Goal: Task Accomplishment & Management: Complete application form

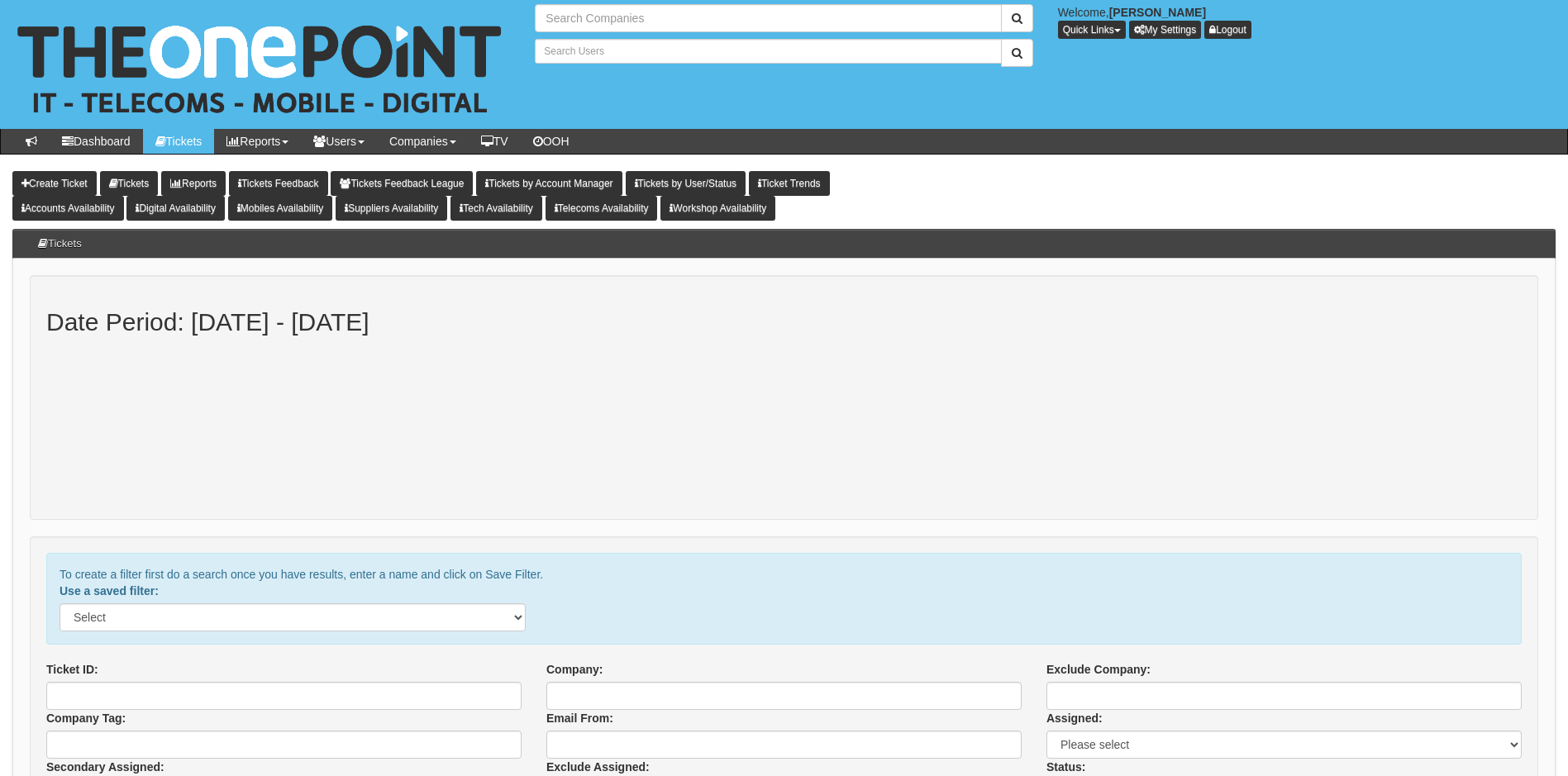
type input "Search Companies"
type input "Search Users"
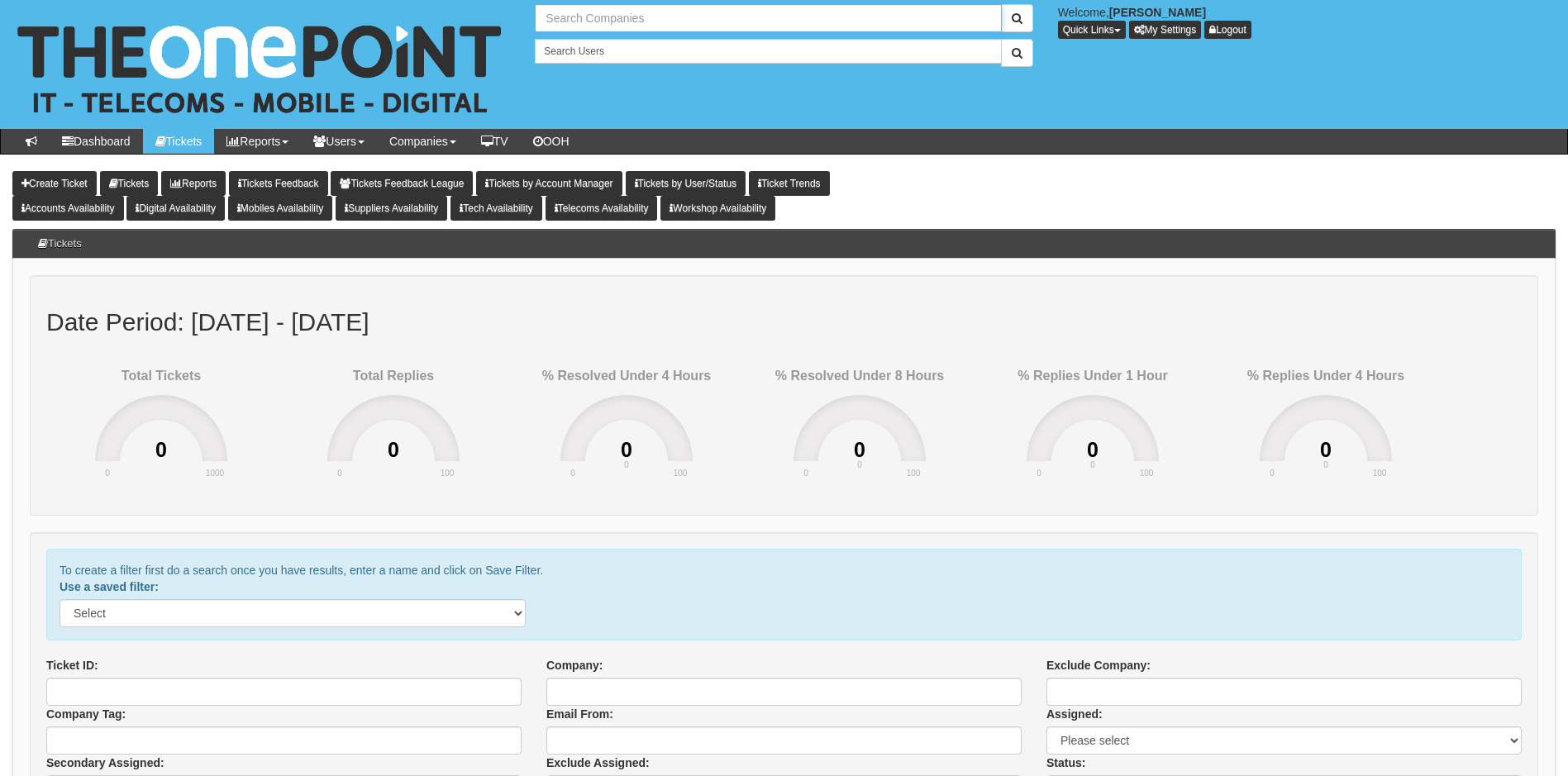
click at [648, 15] on input "text" at bounding box center [768, 17] width 466 height 28
click at [631, 50] on link "Agencia Consulting Ltd" at bounding box center [768, 46] width 463 height 24
type input "Agencia Consulting Ltd"
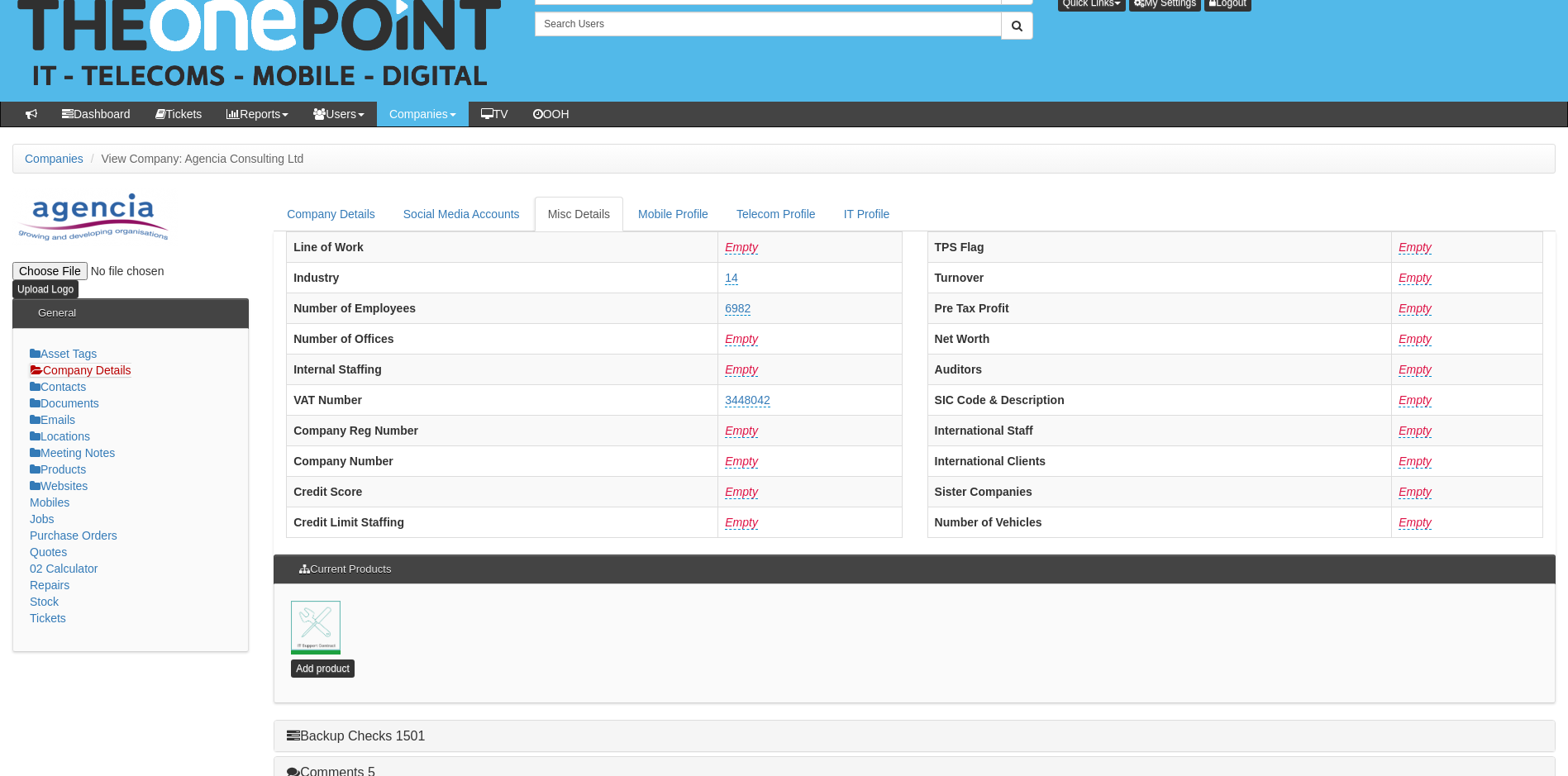
scroll to position [355, 0]
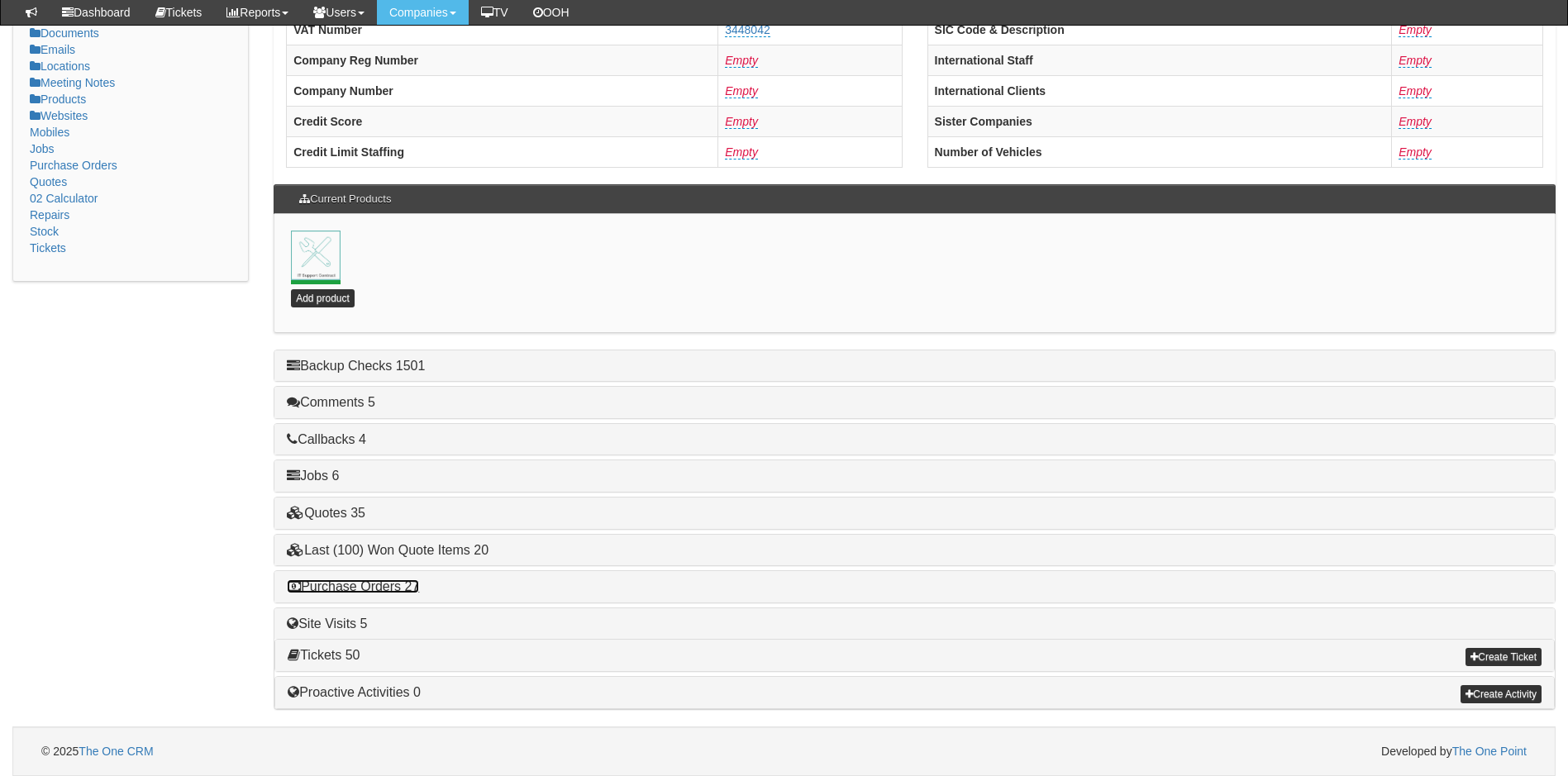
click at [394, 588] on link "Purchase Orders 27" at bounding box center [352, 587] width 132 height 14
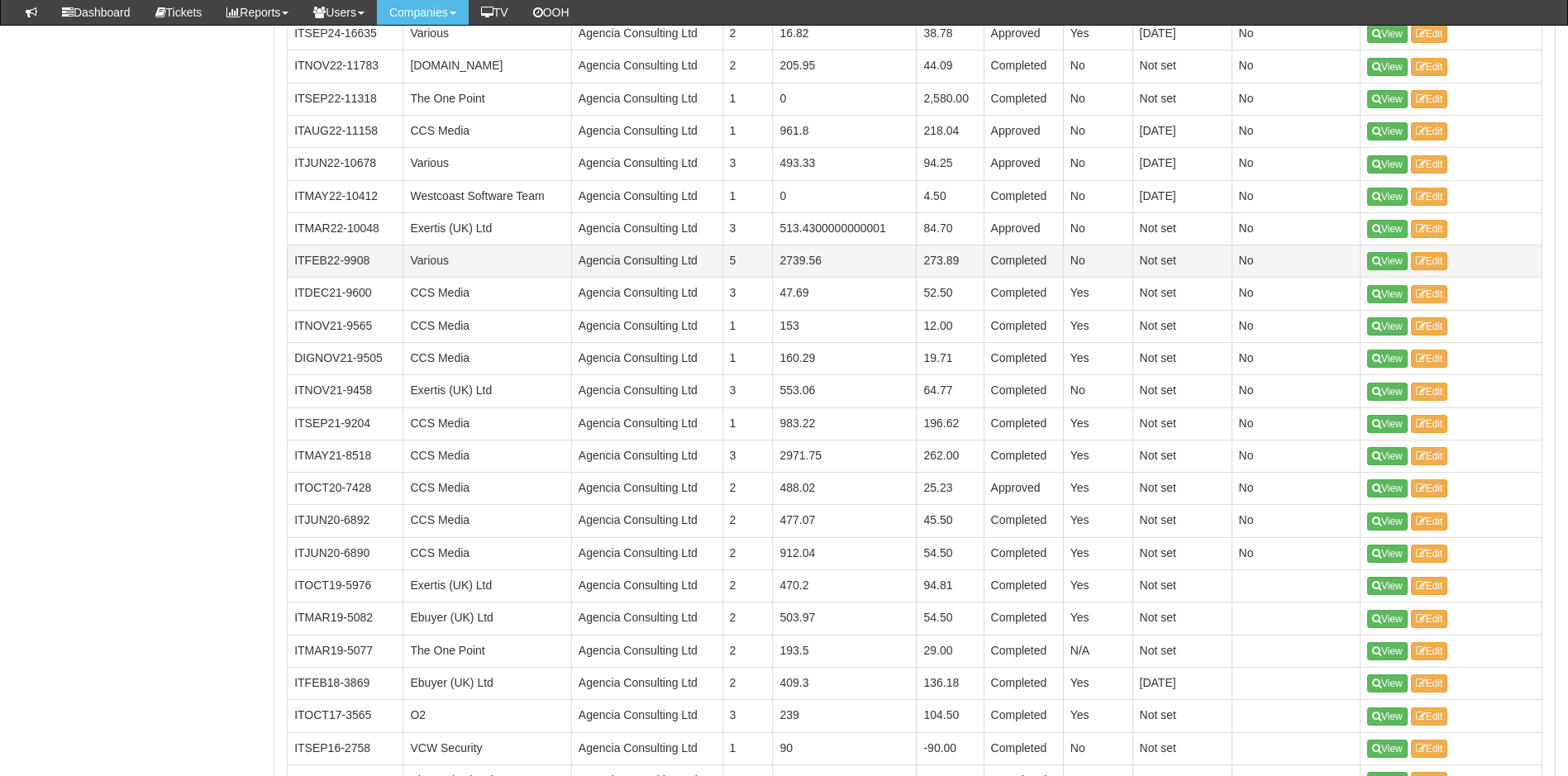
scroll to position [934, 0]
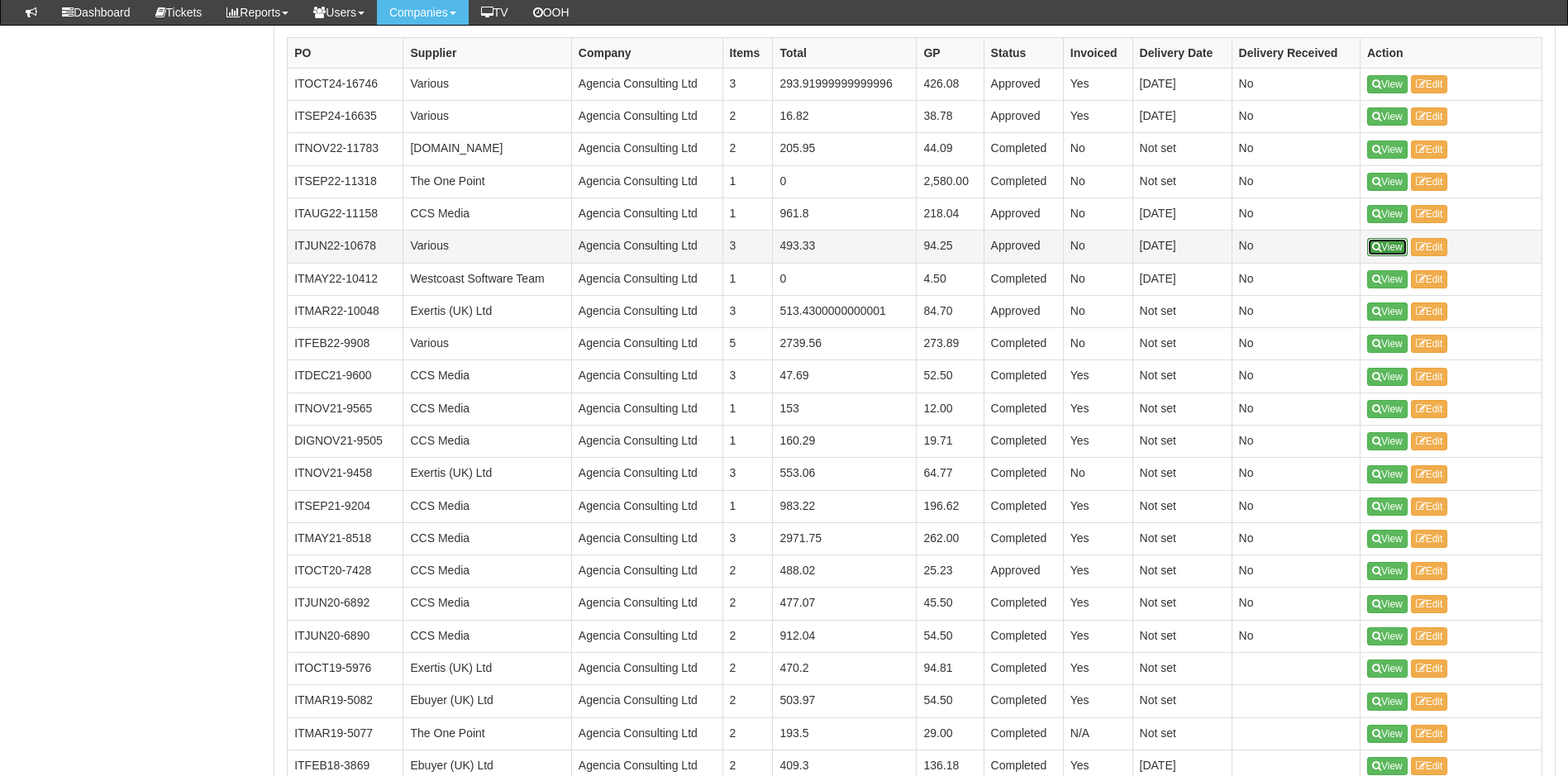
click at [1390, 242] on link "View" at bounding box center [1387, 247] width 41 height 18
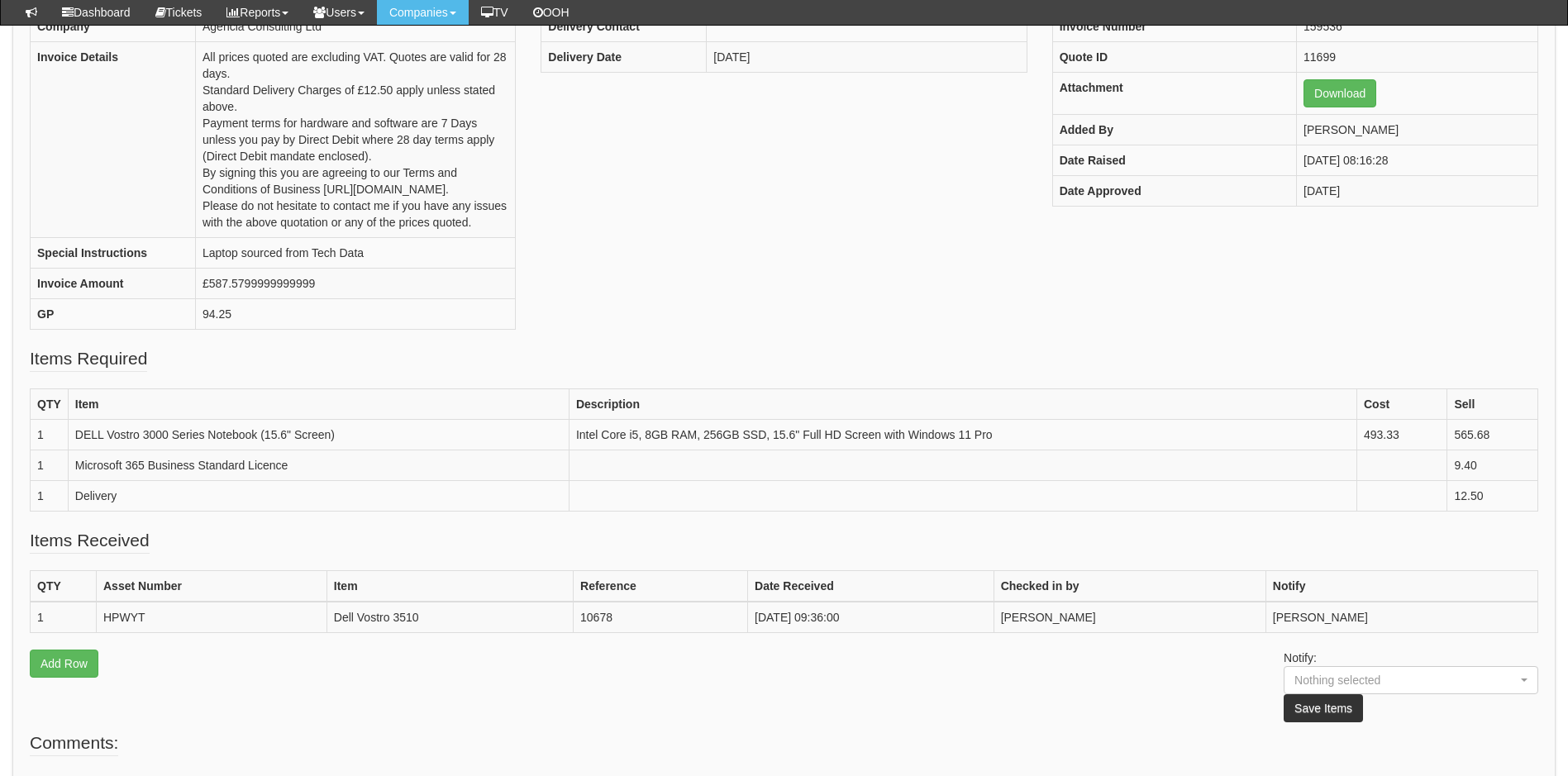
scroll to position [331, 0]
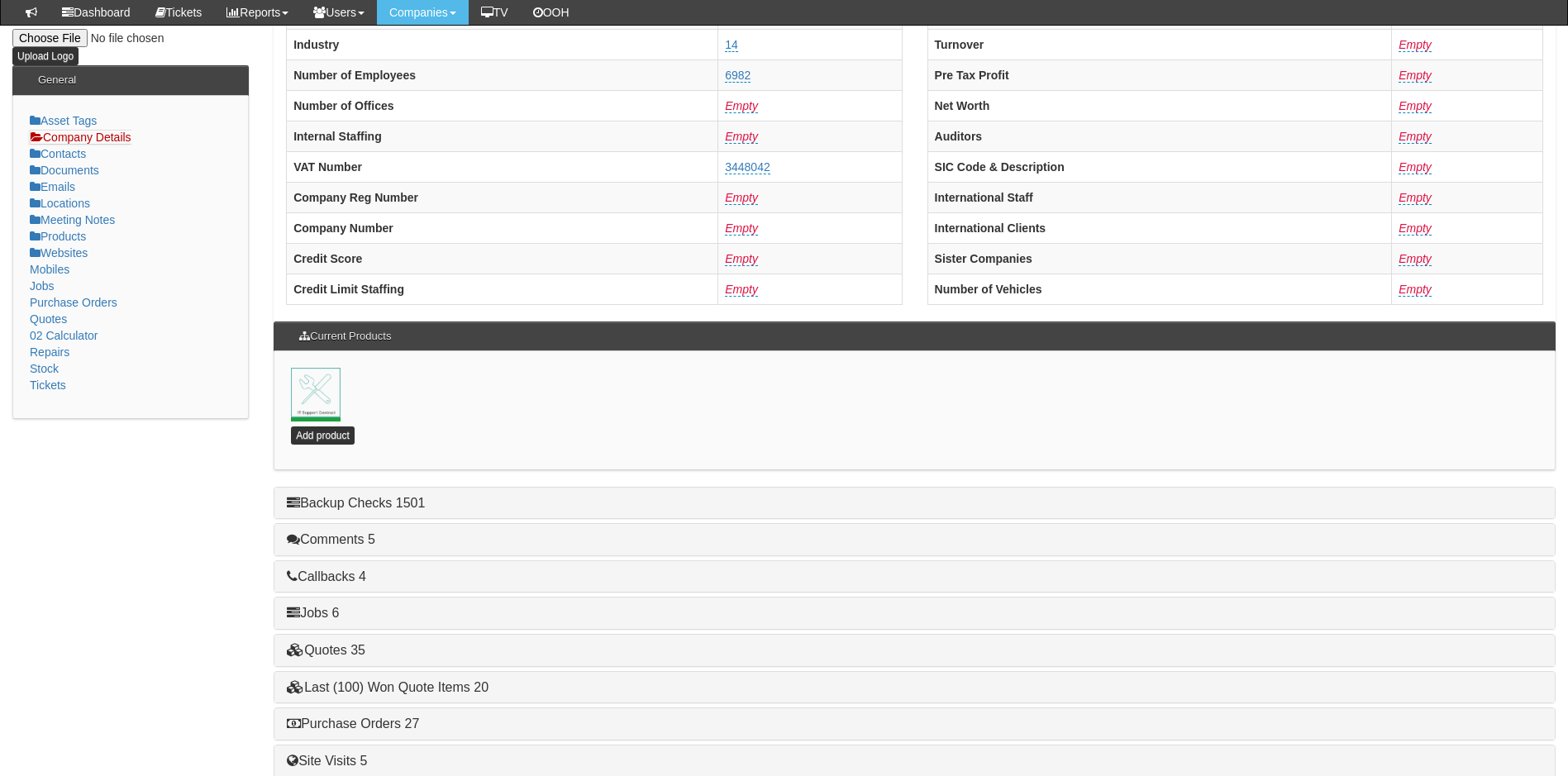
scroll to position [331, 0]
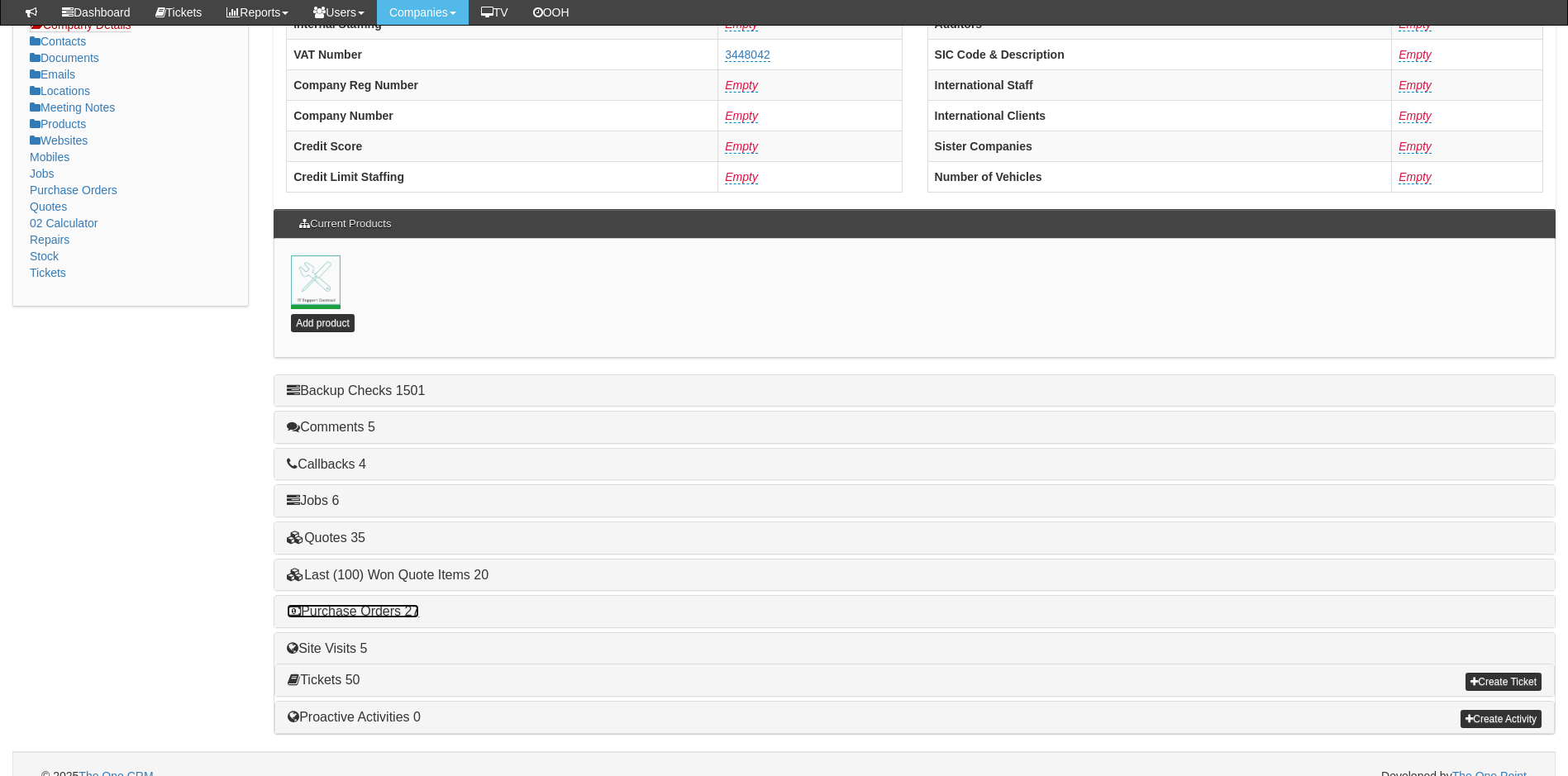
click at [374, 612] on link "Purchase Orders 27" at bounding box center [352, 611] width 132 height 14
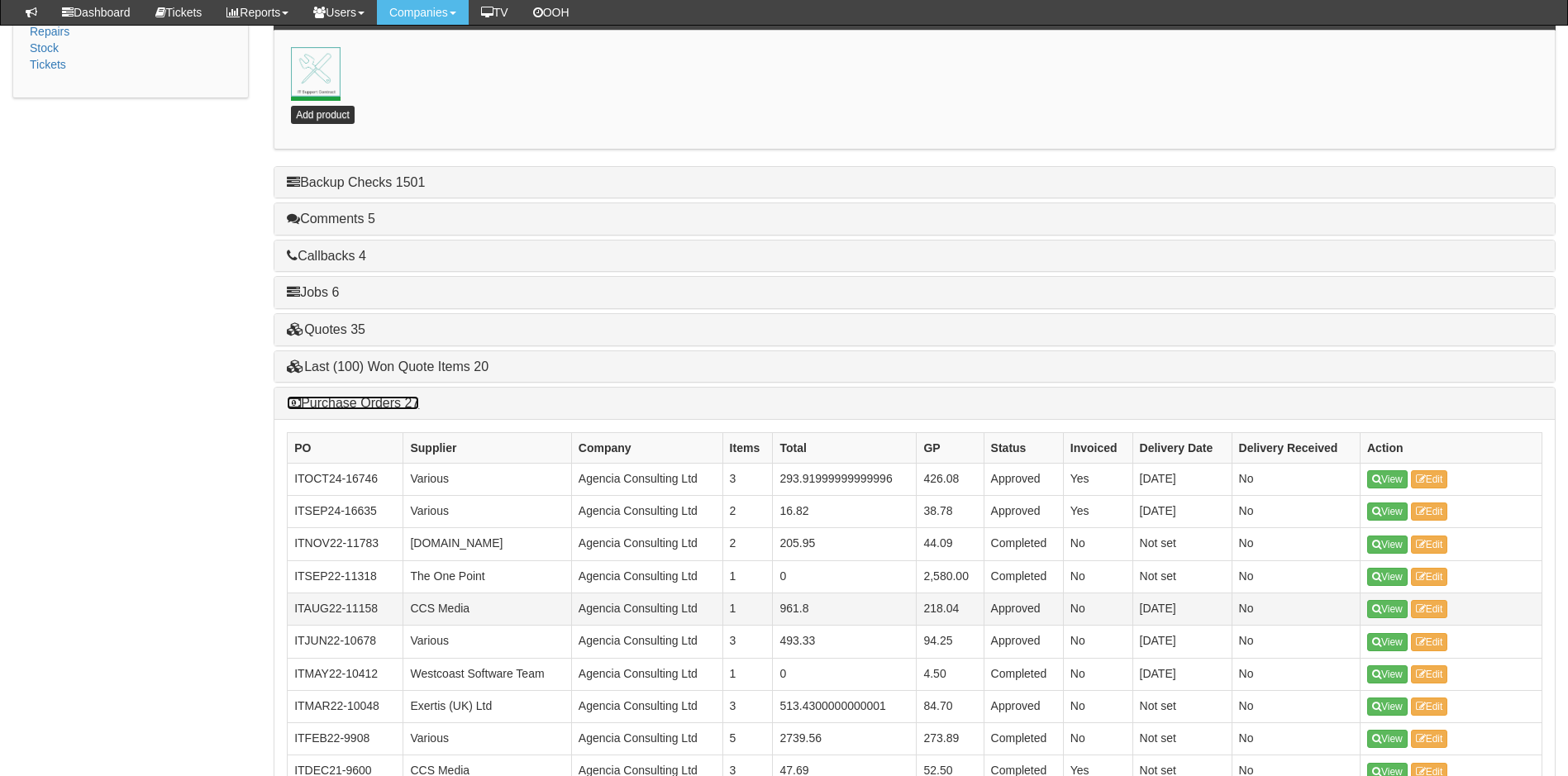
scroll to position [579, 0]
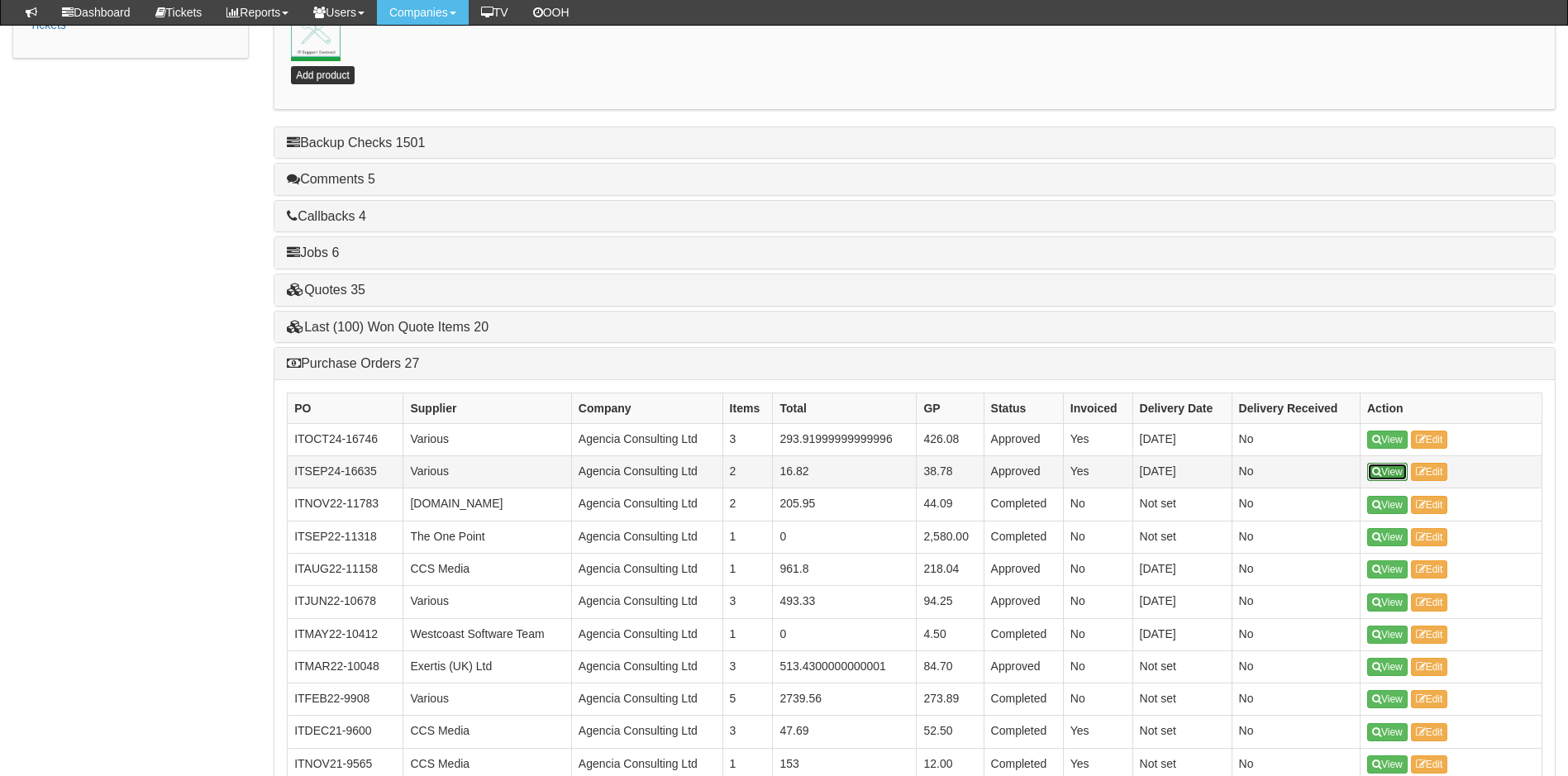
click at [1391, 472] on link "View" at bounding box center [1387, 472] width 41 height 18
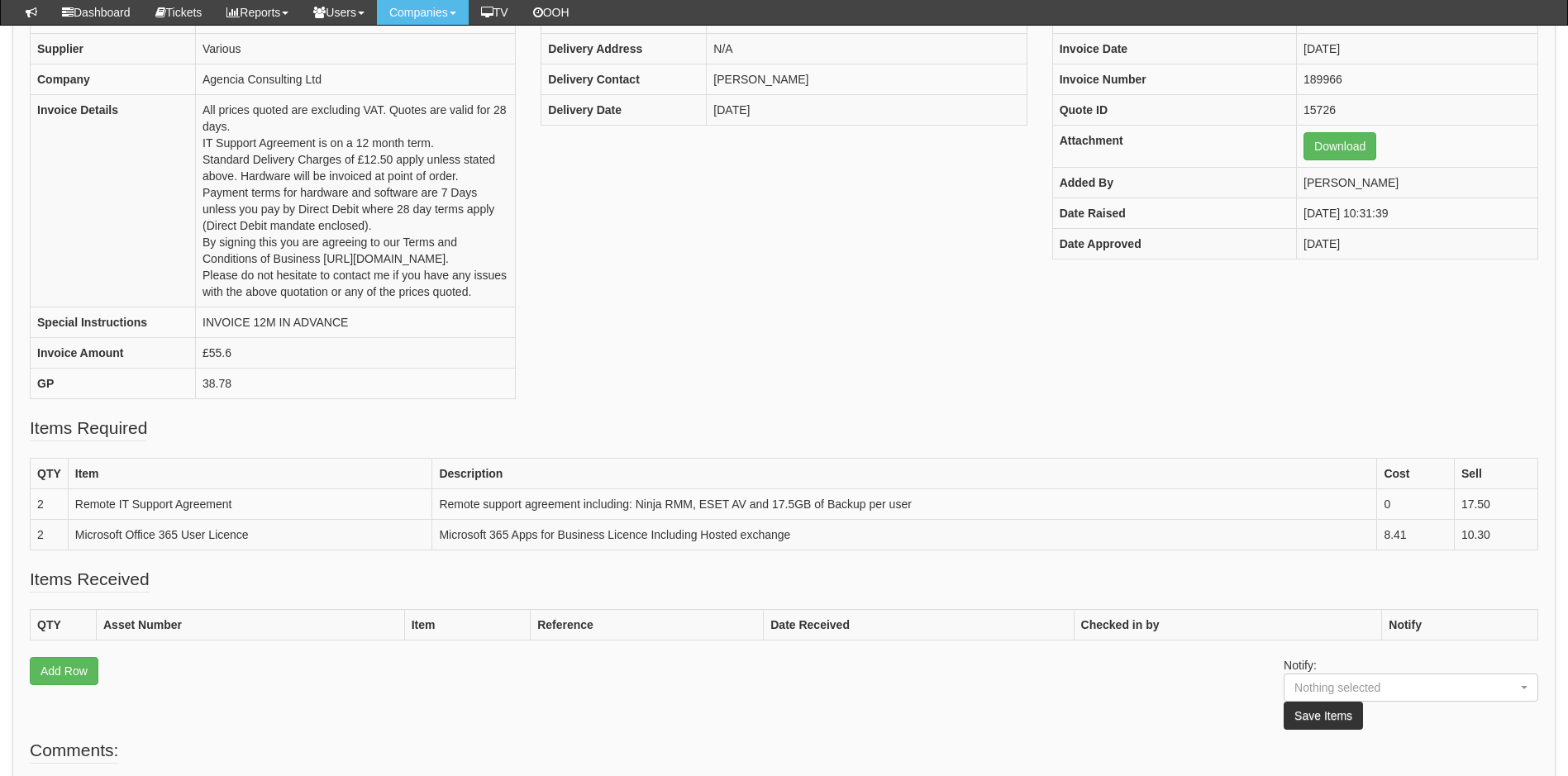
scroll to position [165, 0]
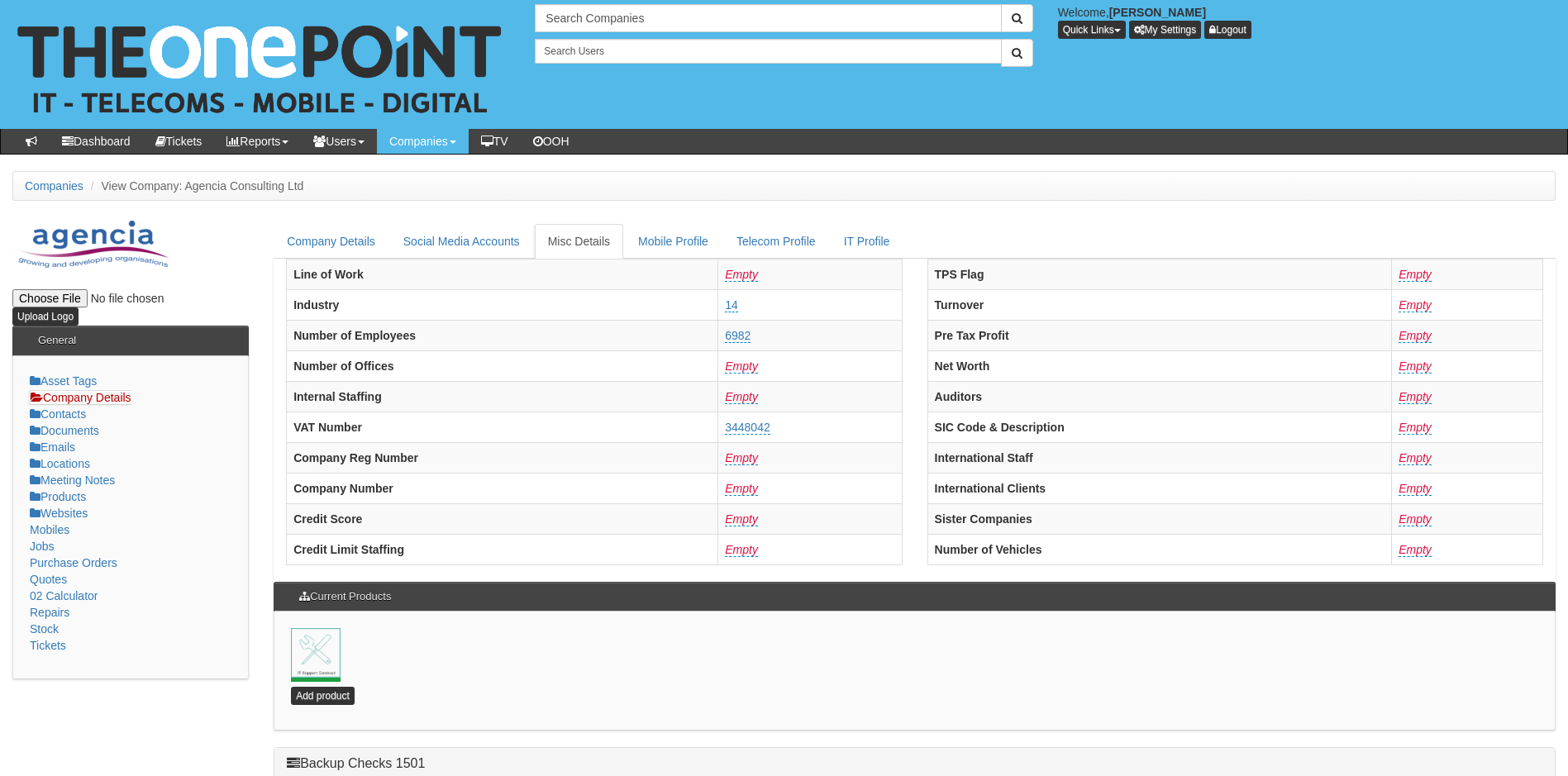
scroll to position [398, 0]
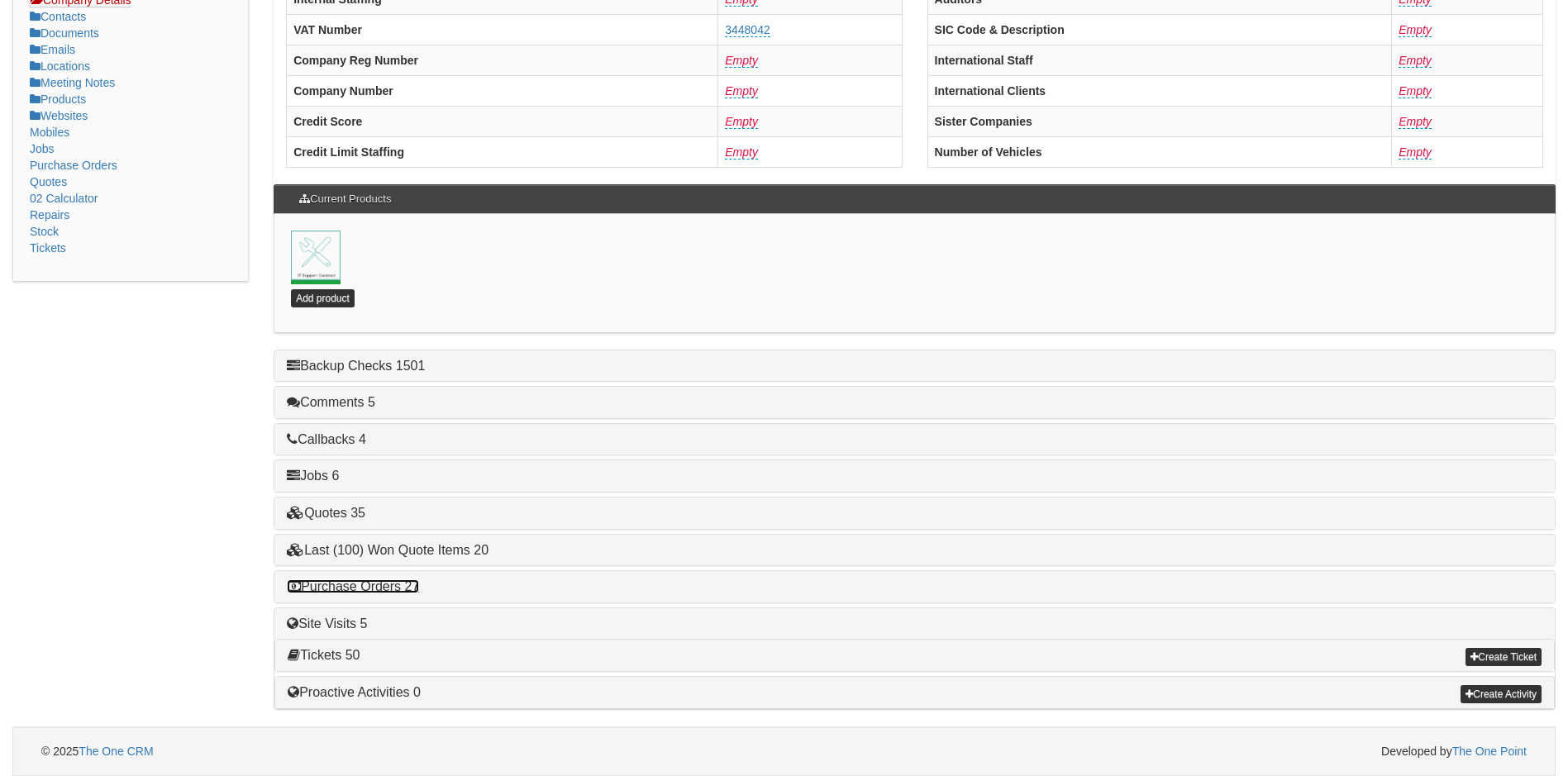
click at [358, 584] on link "Purchase Orders 27" at bounding box center [352, 587] width 132 height 14
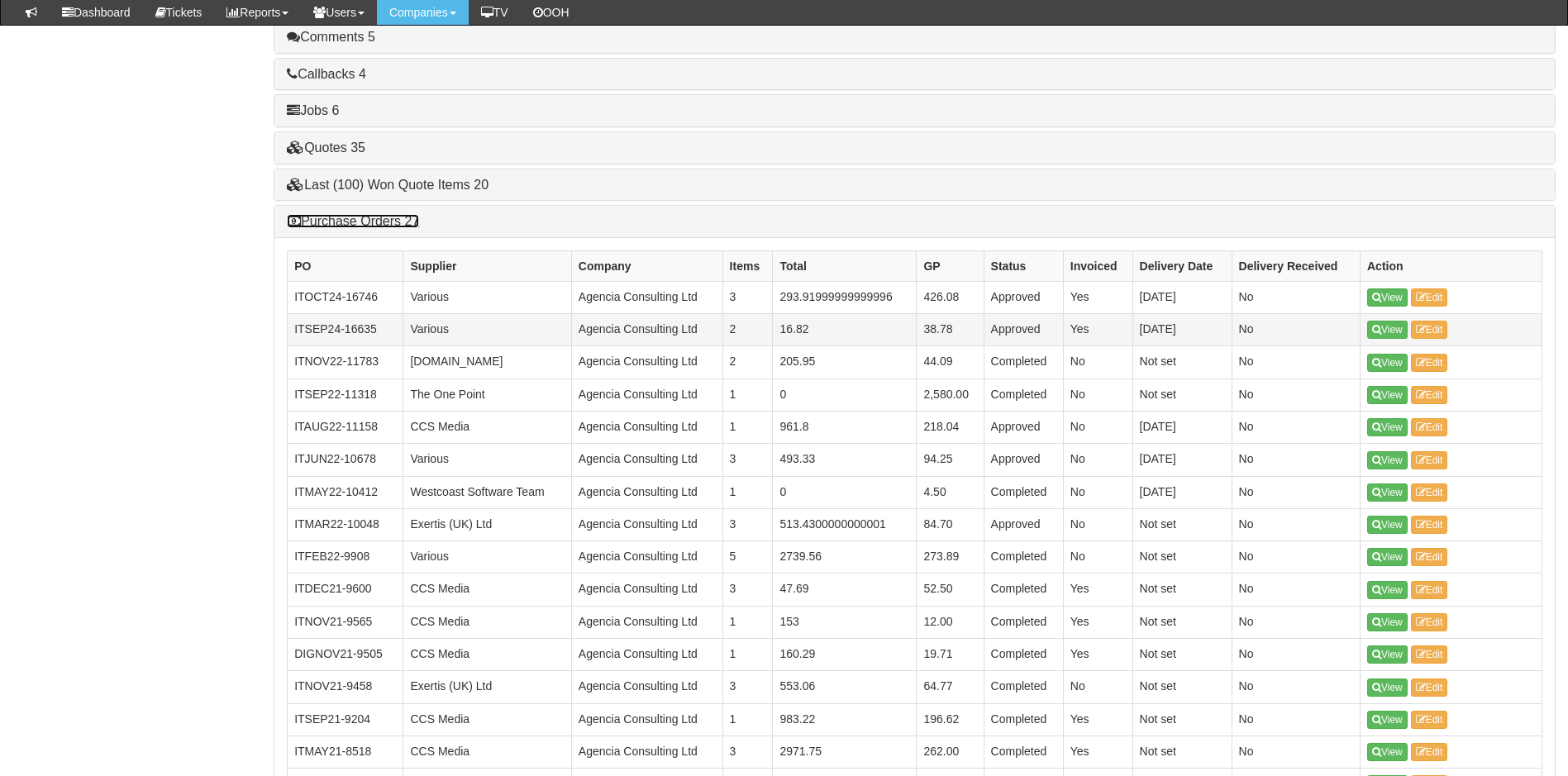
scroll to position [728, 0]
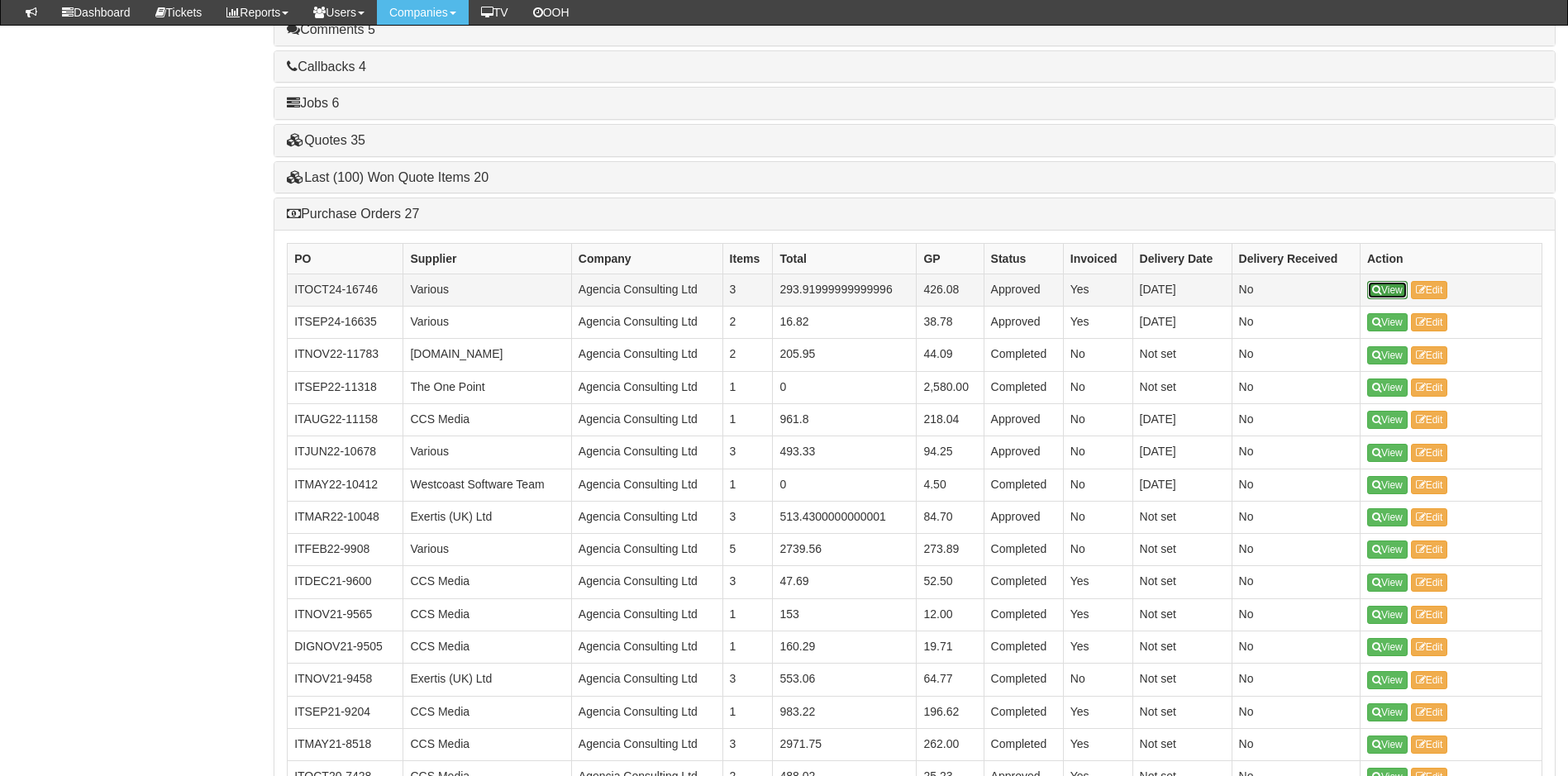
click at [1391, 287] on link "View" at bounding box center [1387, 289] width 41 height 18
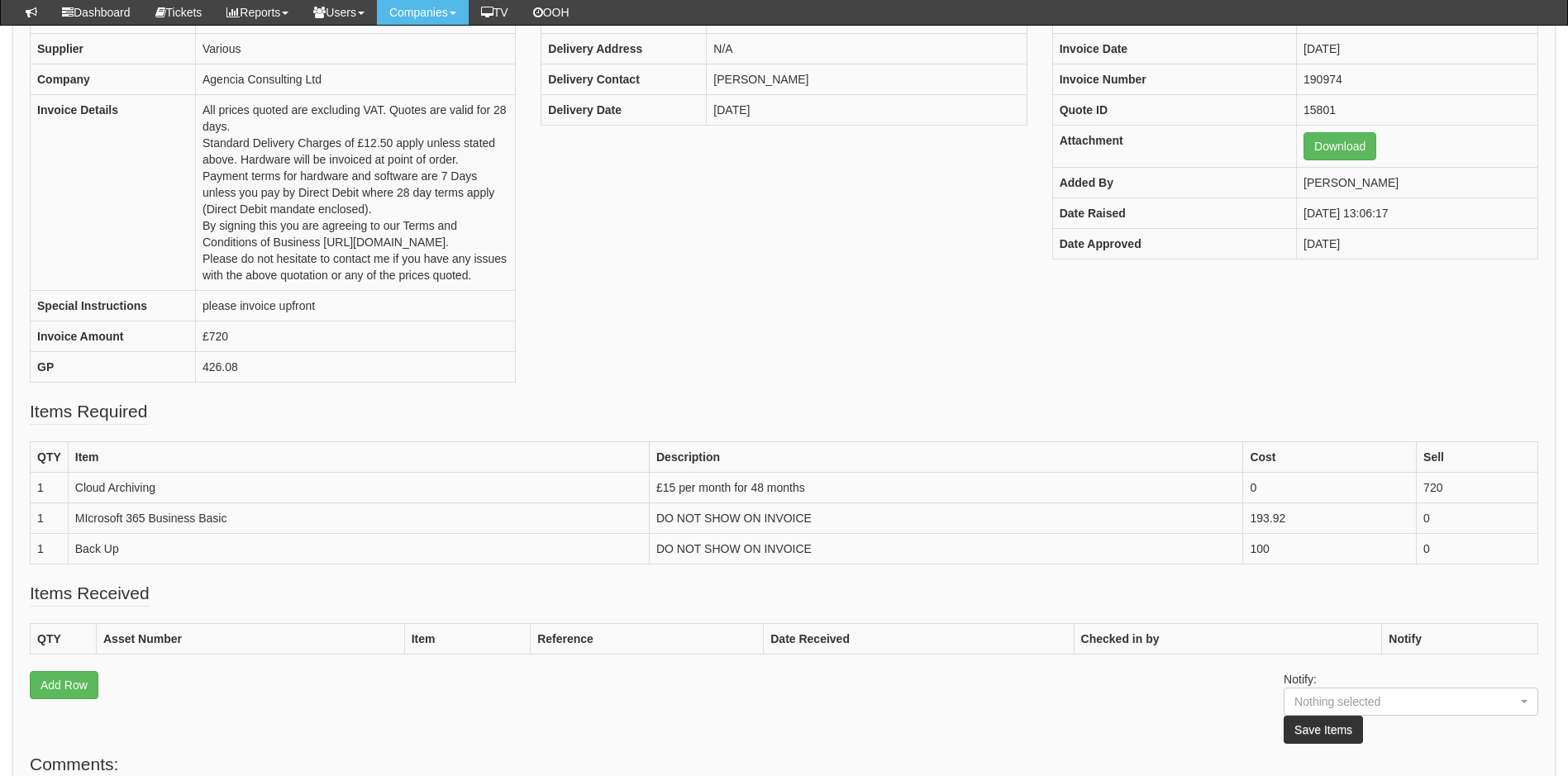
scroll to position [165, 0]
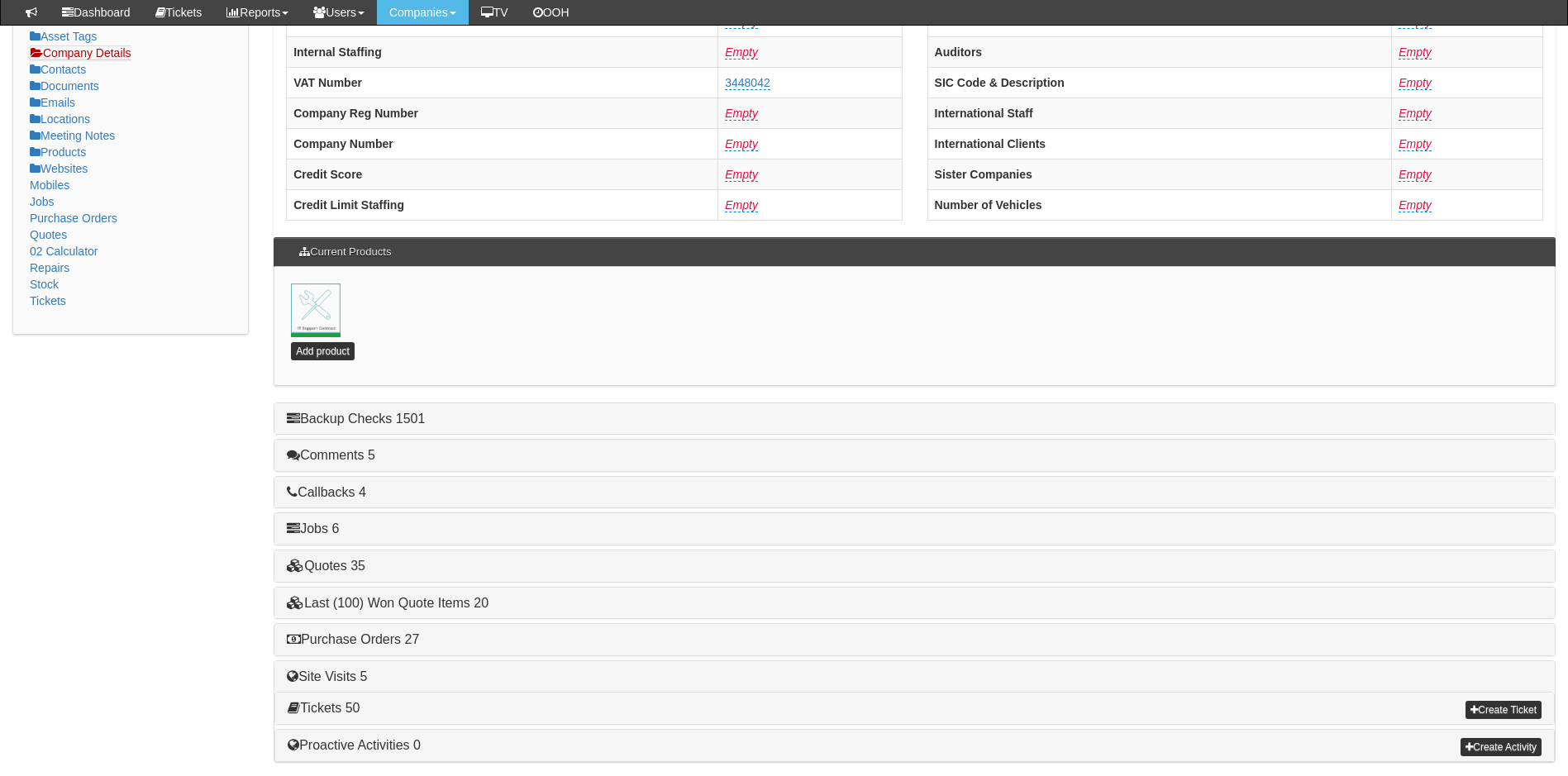
scroll to position [331, 0]
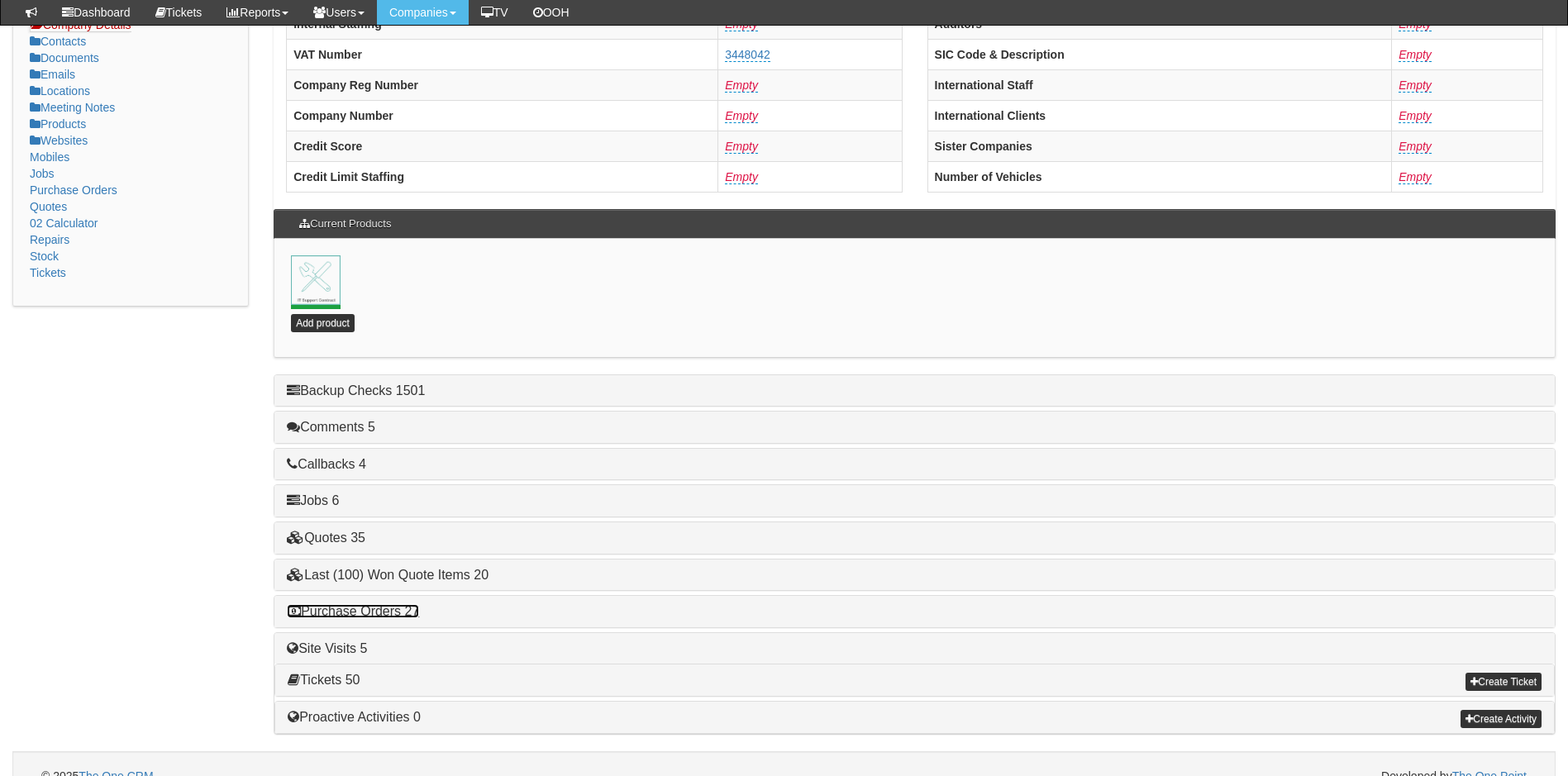
click at [370, 611] on link "Purchase Orders 27" at bounding box center [352, 611] width 132 height 14
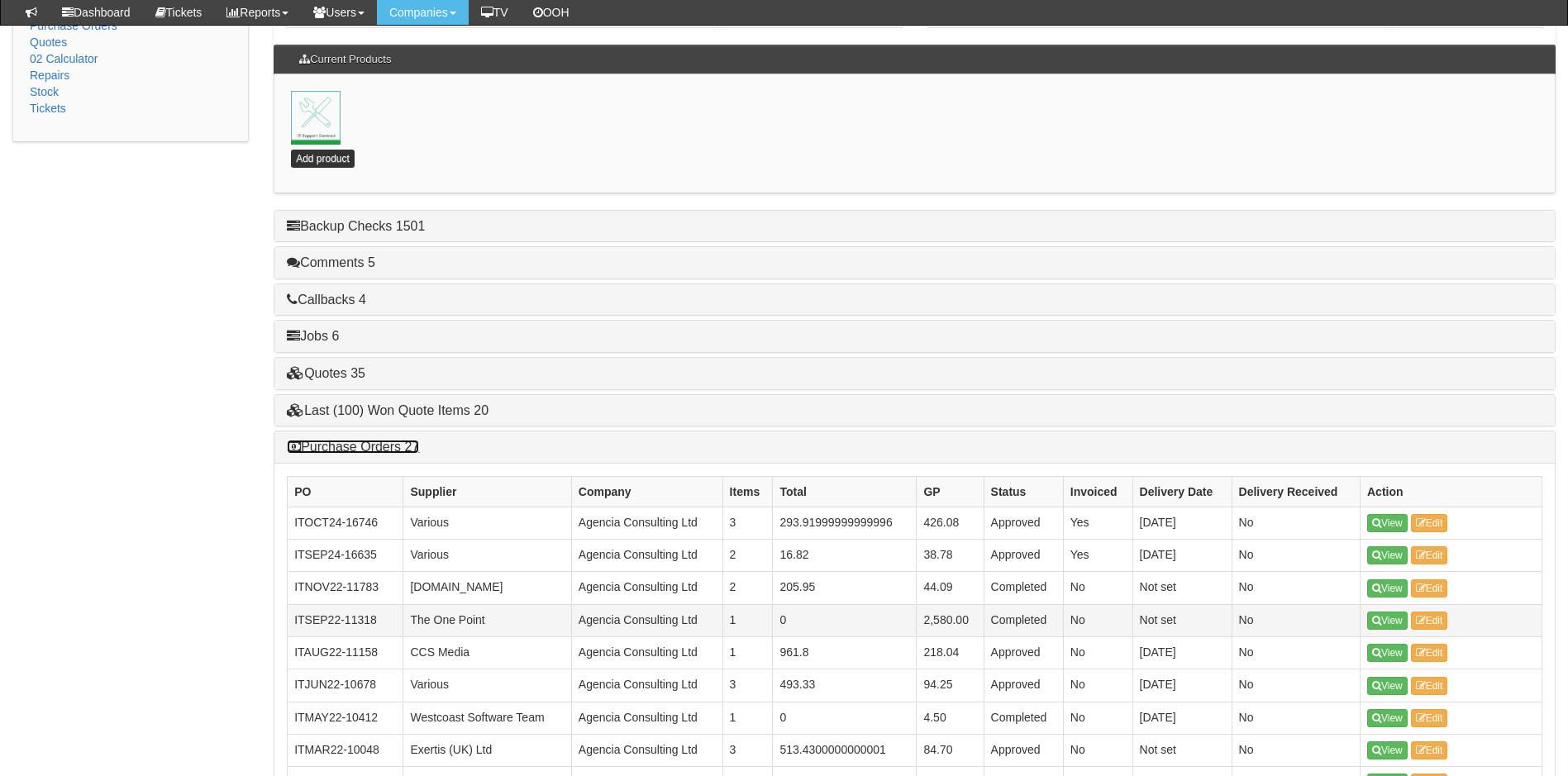
scroll to position [496, 0]
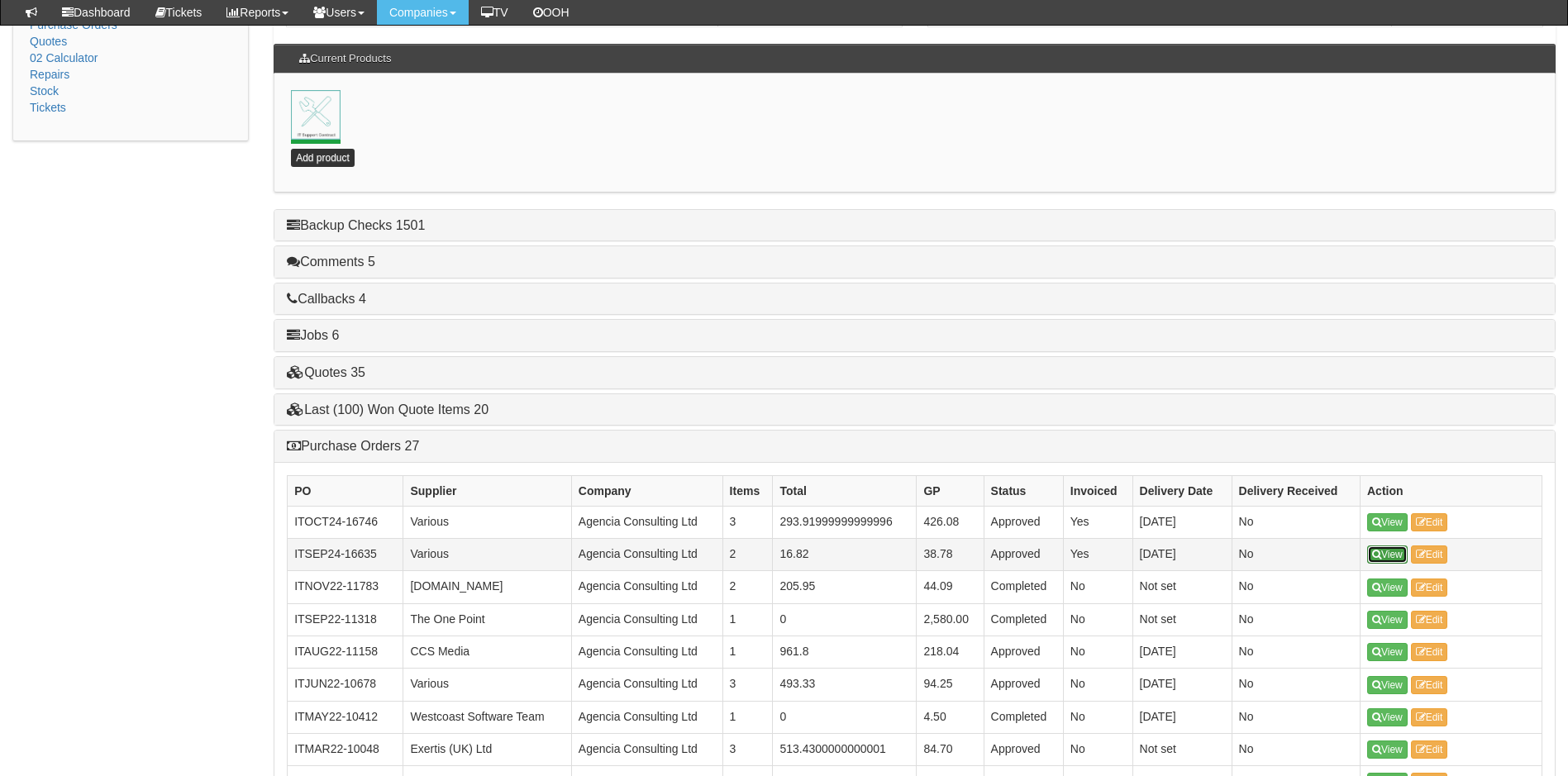
click at [1396, 553] on link "View" at bounding box center [1387, 555] width 41 height 18
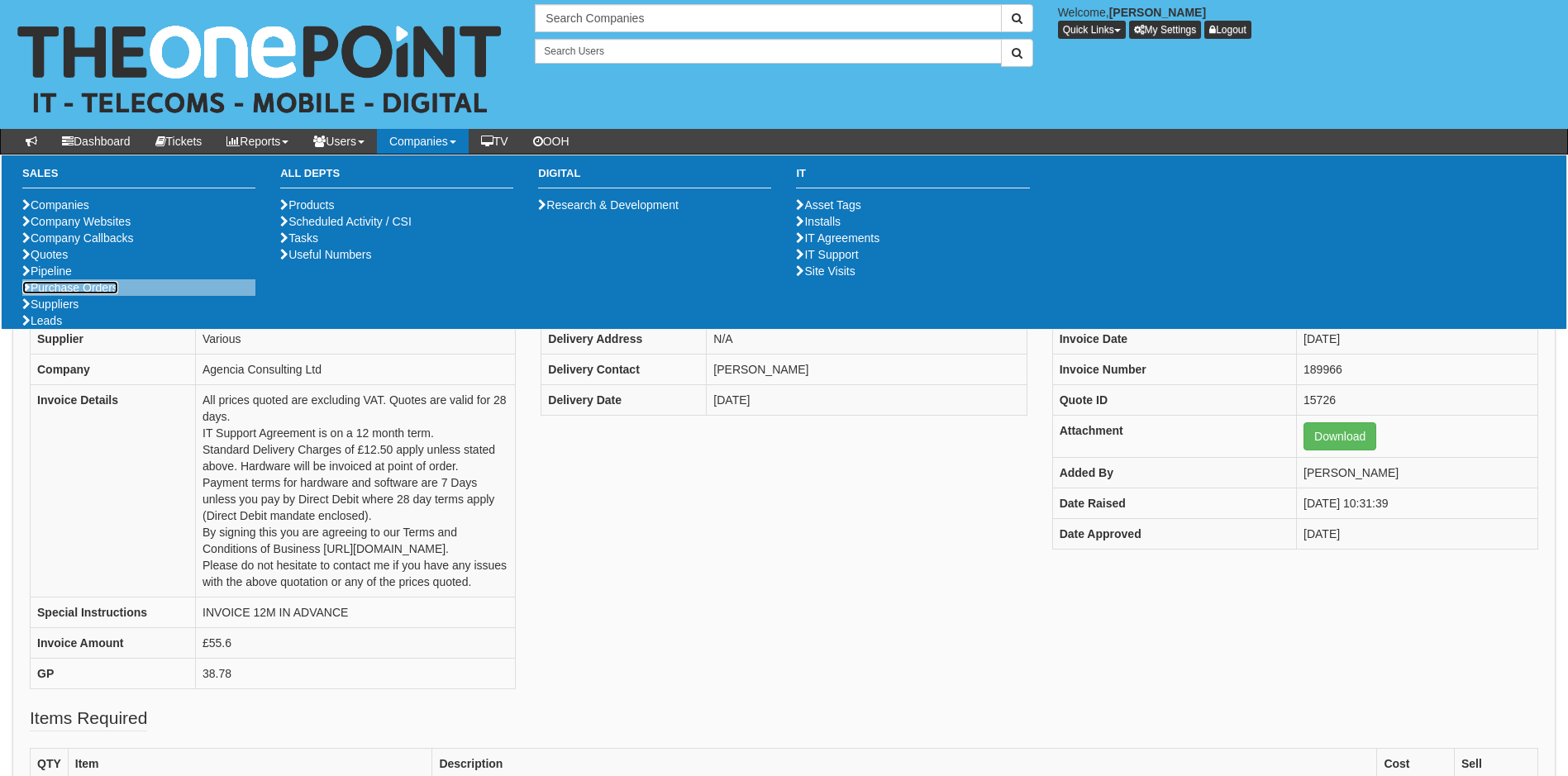
click at [57, 294] on link "Purchase Orders" at bounding box center [70, 287] width 96 height 14
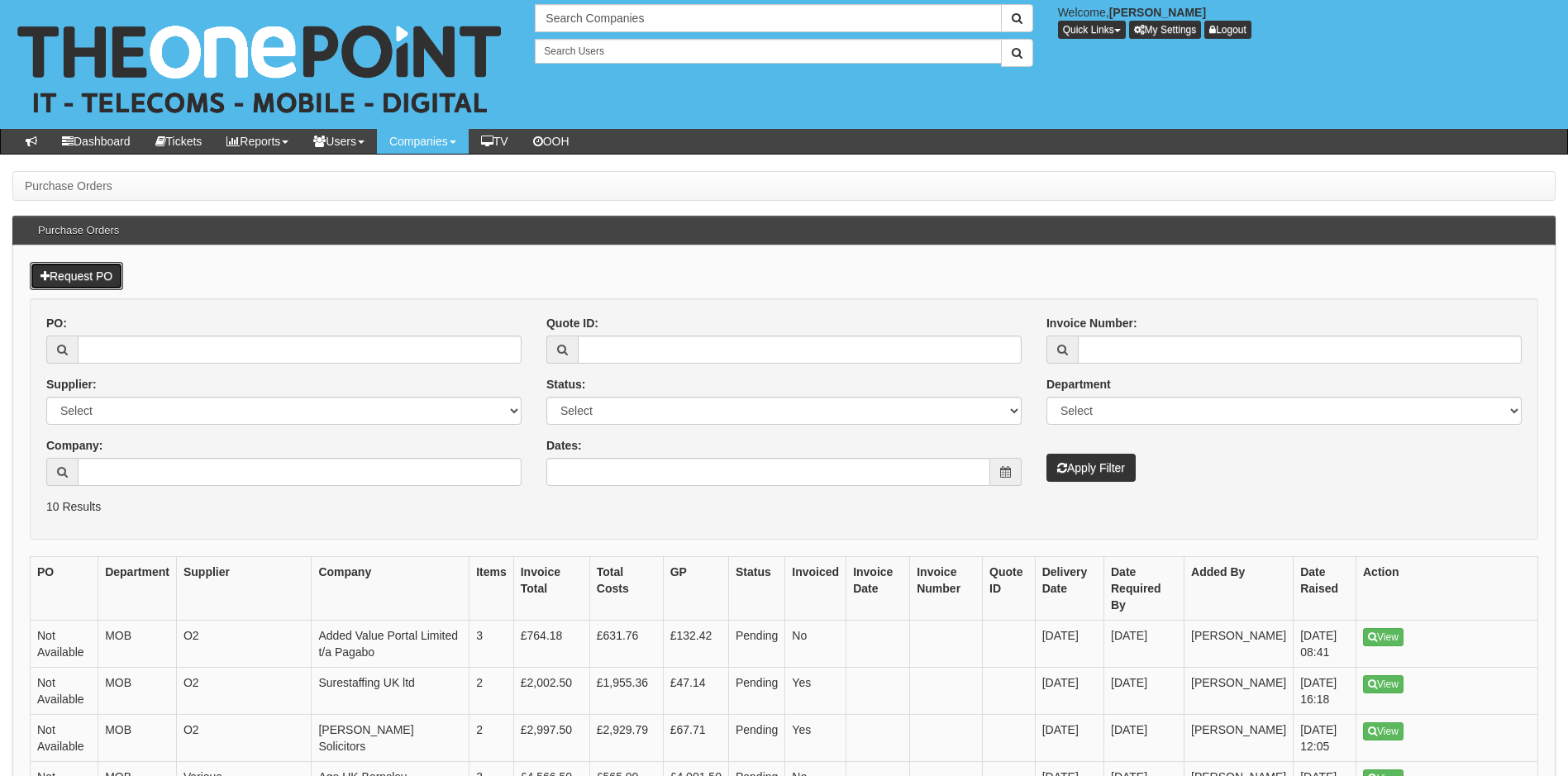
click at [65, 280] on link "Request PO" at bounding box center [77, 276] width 93 height 28
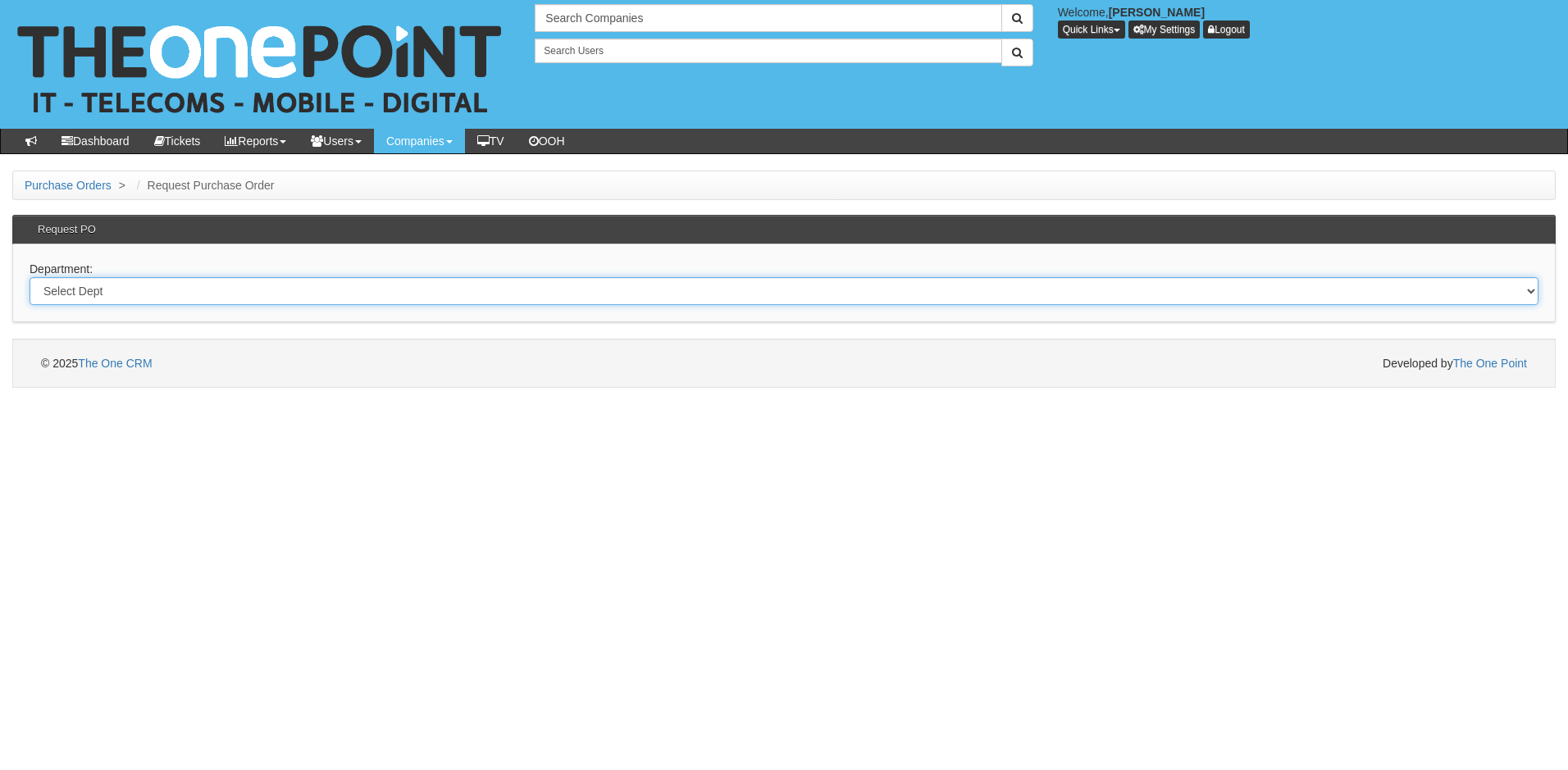
click at [174, 289] on select "Select Dept Digital Internal IT Mobiles Marketing Telecoms" at bounding box center [784, 291] width 1509 height 28
select select "?pipeID=&dept=IT"
click at [30, 278] on select "Select Dept Digital Internal IT Mobiles Marketing Telecoms" at bounding box center [784, 291] width 1509 height 28
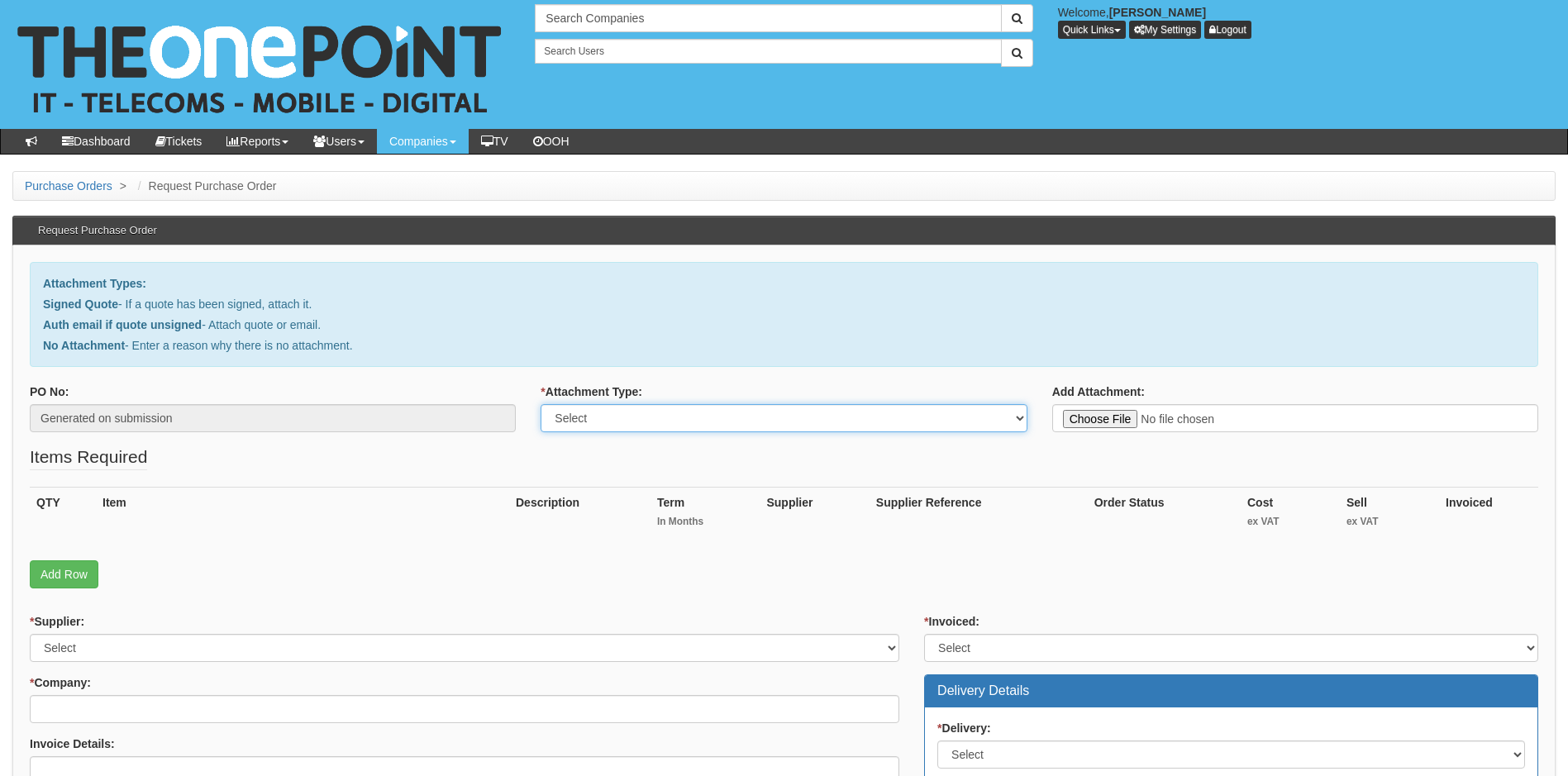
click at [643, 416] on select "Select Signed Quote Auth email with quote if unsigned No Attachment" at bounding box center [784, 418] width 486 height 28
type input "C:\fakepath\RE_ Microsoft 365 Liscences.msg"
click at [619, 421] on select "Select Signed Quote Auth email with quote if unsigned No Attachment" at bounding box center [784, 418] width 486 height 28
select select "Auth email if quote unsigned"
click at [541, 404] on select "Select Signed Quote Auth email with quote if unsigned No Attachment" at bounding box center [784, 418] width 486 height 28
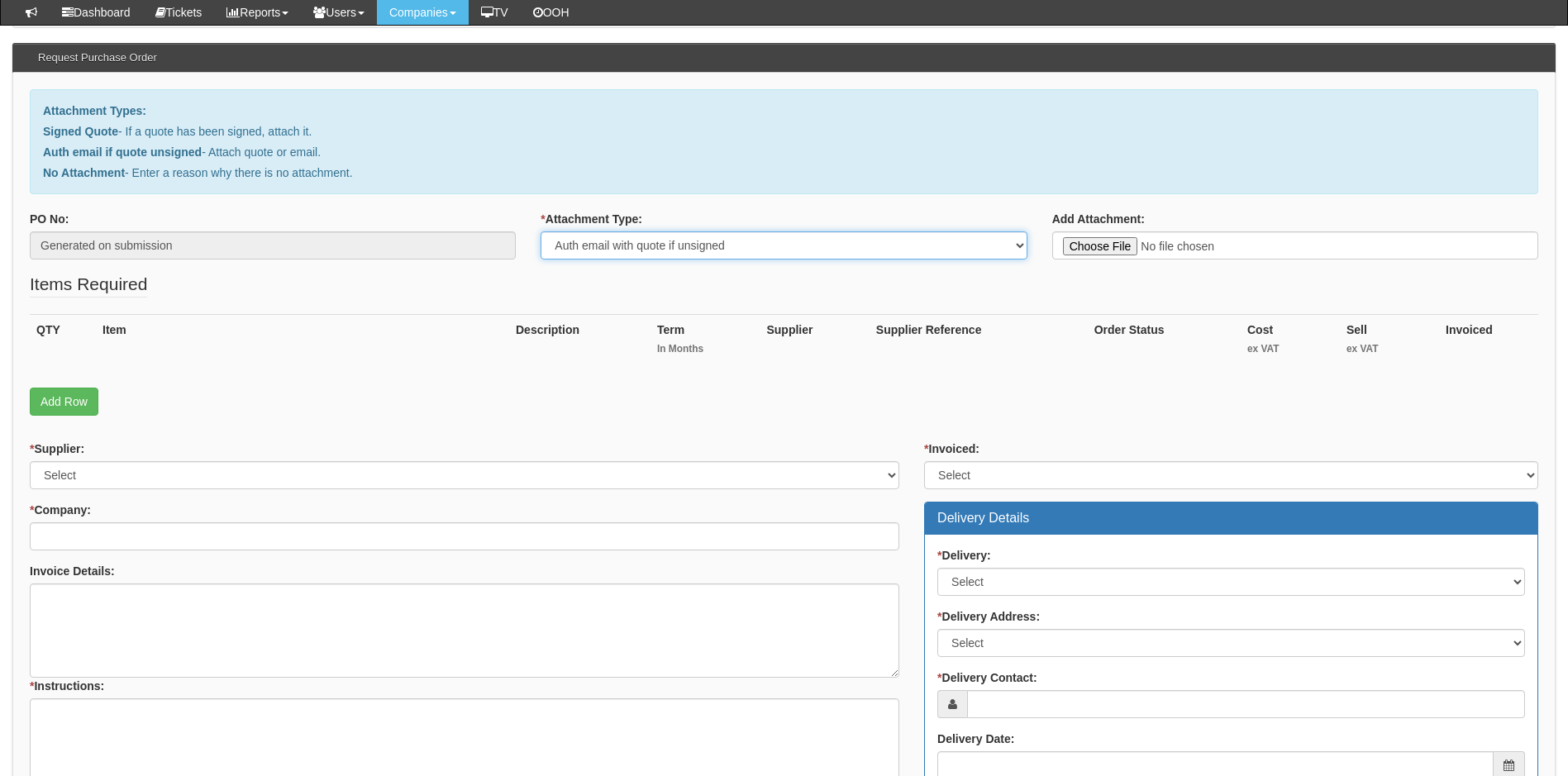
scroll to position [165, 0]
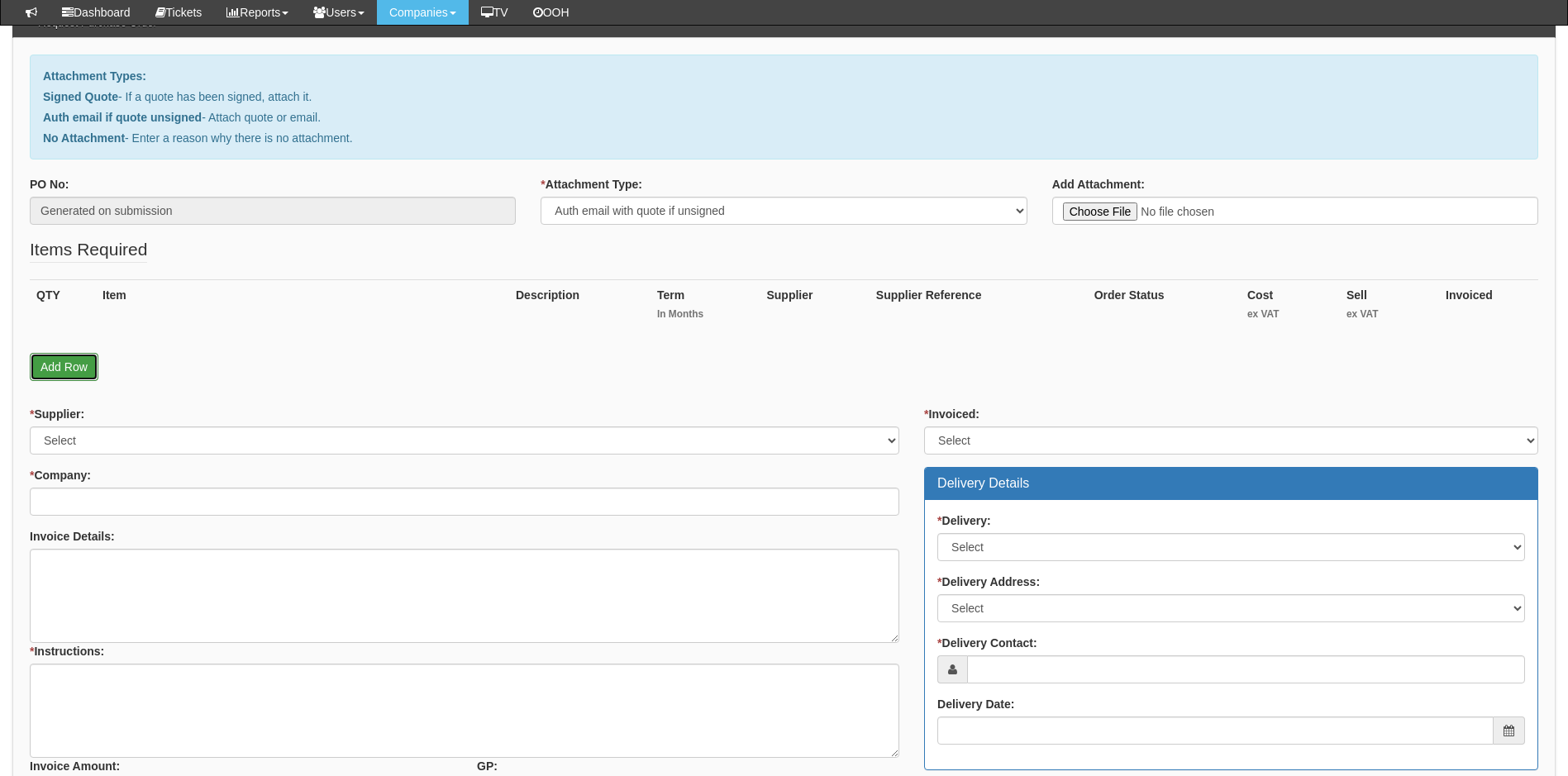
click at [67, 368] on link "Add Row" at bounding box center [64, 367] width 69 height 28
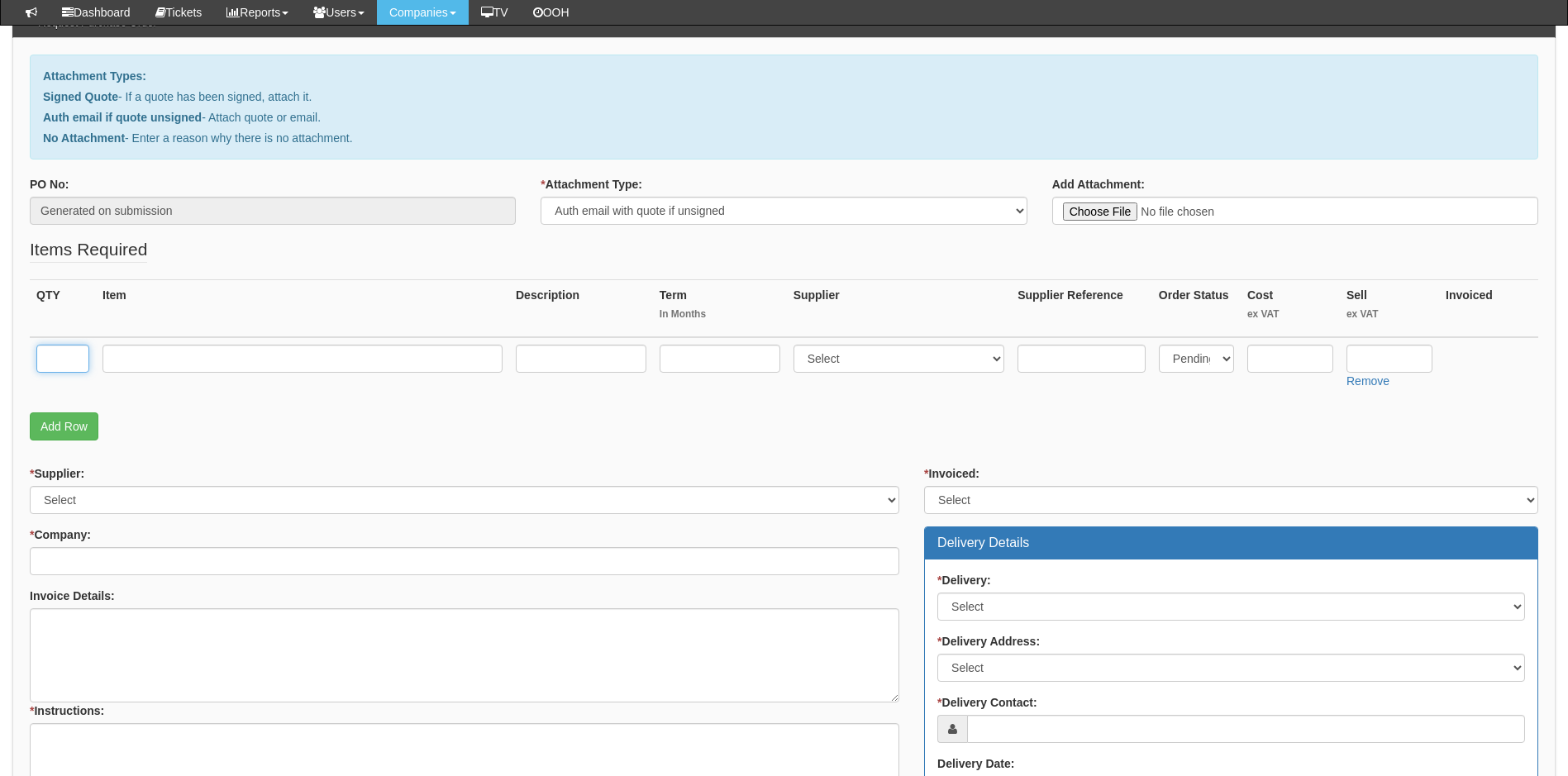
click at [59, 354] on input "text" at bounding box center [62, 358] width 52 height 28
type input "2"
click at [134, 362] on input "text" at bounding box center [303, 358] width 400 height 28
type input "Microsoft 365 Business Standard License"
click at [575, 354] on input "text" at bounding box center [581, 358] width 131 height 28
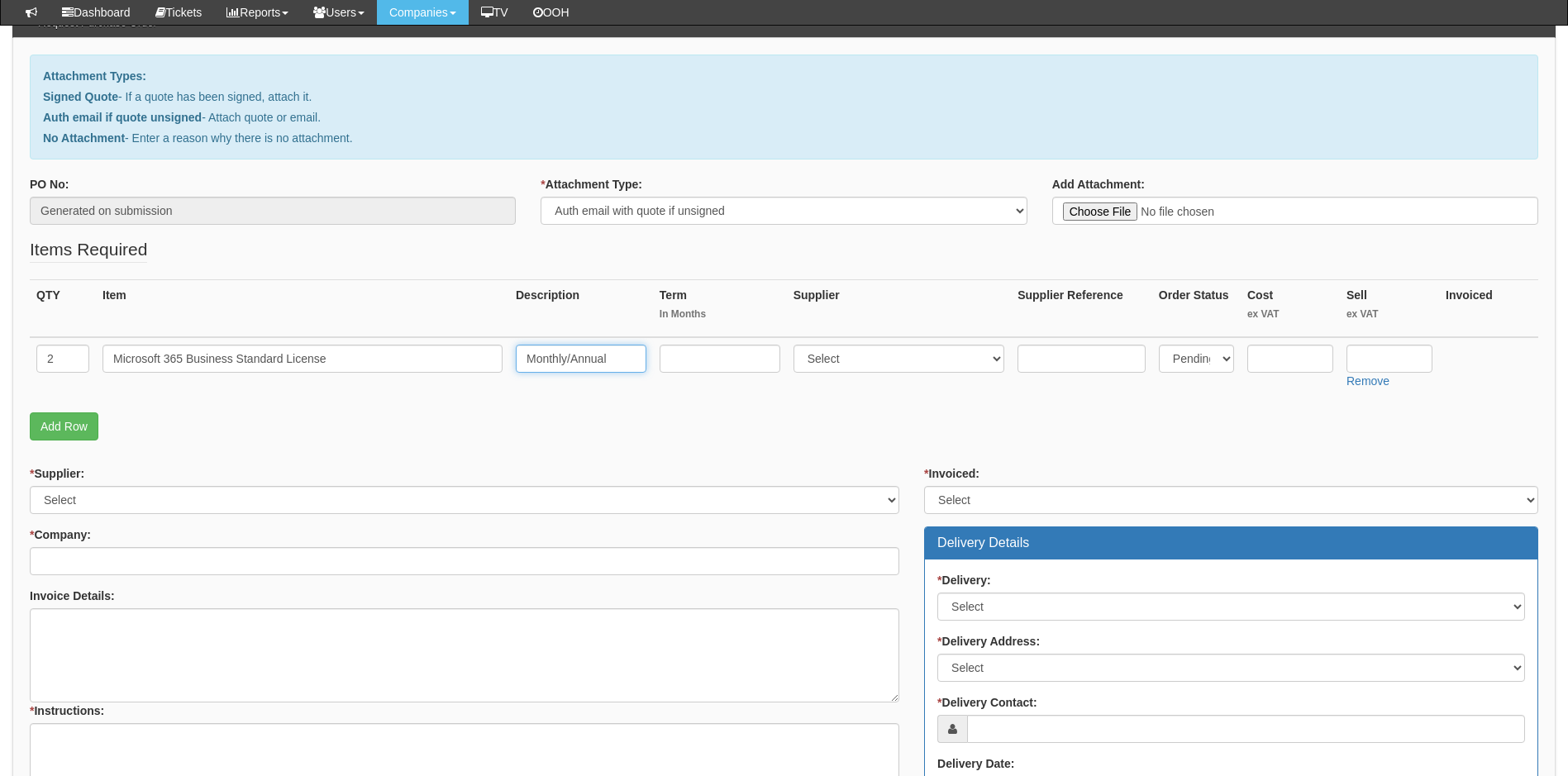
type input "Monthly/Annual"
click at [723, 354] on input "text" at bounding box center [719, 358] width 120 height 28
type input "12"
click at [943, 357] on select "Select 123 REG.co.uk 1Password 3 4Gon AA Jones Electric Ltd Abzorb Access Group…" at bounding box center [899, 358] width 212 height 28
select select "291"
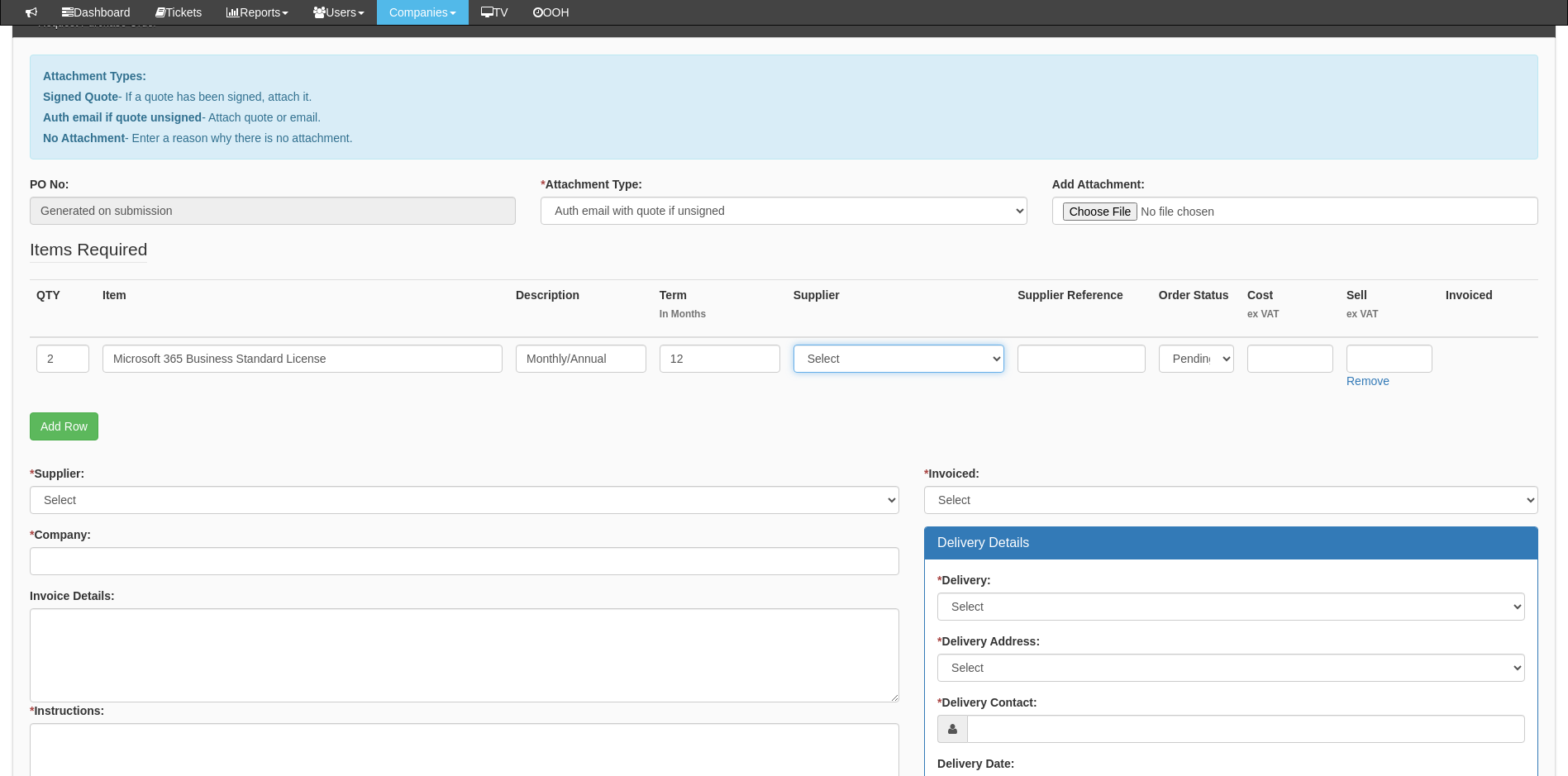
click at [797, 345] on select "Select 123 REG.co.uk 1Password 3 4Gon AA Jones Electric Ltd Abzorb Access Group…" at bounding box center [899, 358] width 212 height 28
click at [1394, 358] on input "text" at bounding box center [1389, 358] width 86 height 28
type input "10.30"
click at [1285, 354] on input "text" at bounding box center [1290, 358] width 86 height 28
click at [1279, 360] on input "text" at bounding box center [1290, 358] width 86 height 28
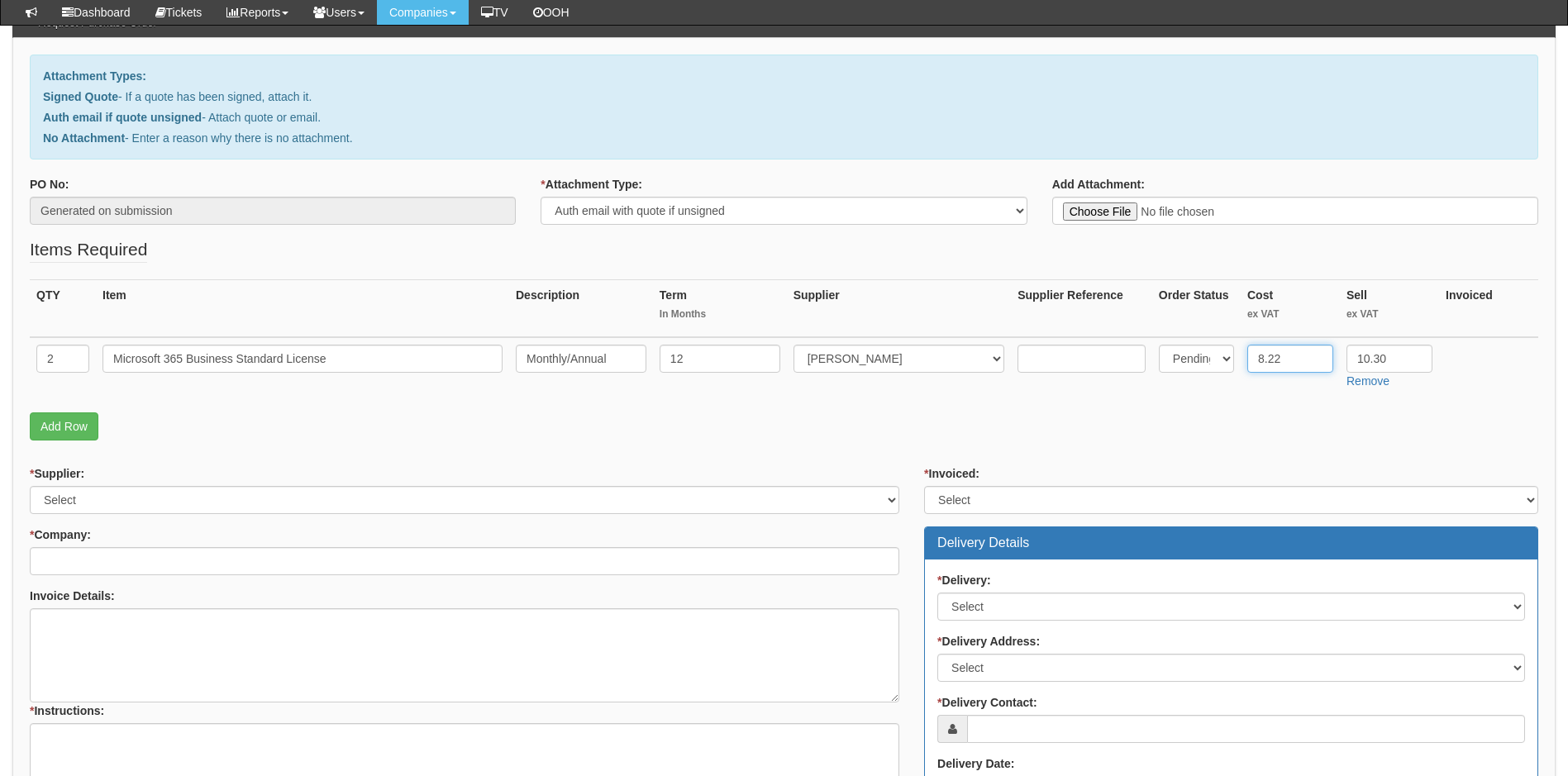
type input "8.22"
click at [1207, 438] on p "Add Row" at bounding box center [784, 426] width 1509 height 28
click at [1039, 500] on select "Select Yes No N/A STB (part of order)" at bounding box center [1231, 500] width 615 height 28
select select "2"
click at [924, 487] on select "Select Yes No N/A STB (part of order)" at bounding box center [1231, 500] width 615 height 28
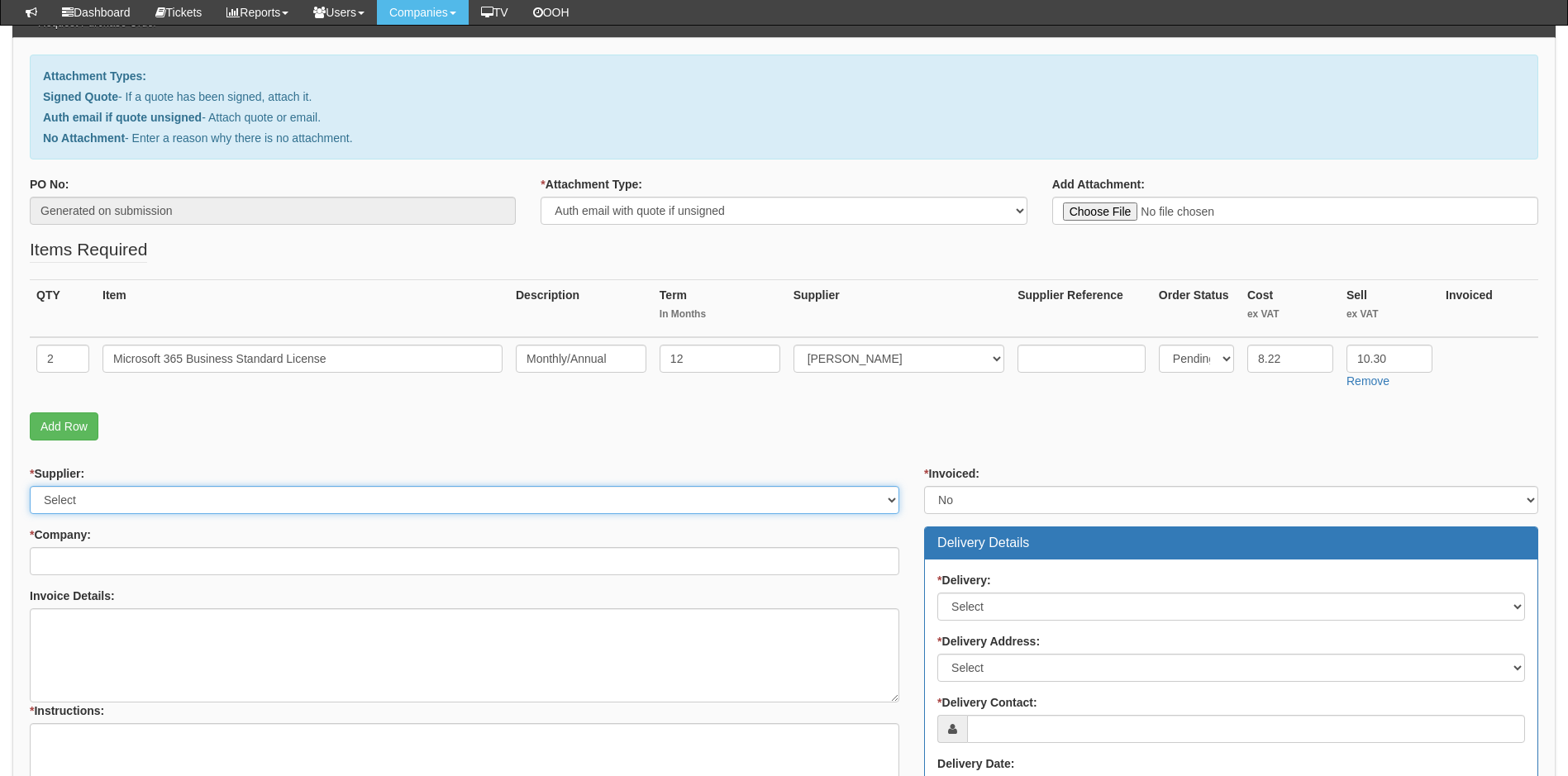
drag, startPoint x: 156, startPoint y: 498, endPoint x: 163, endPoint y: 505, distance: 9.9
click at [156, 498] on select "Select 123 REG.co.uk 1Password 3 4Gon AA Jones Electric Ltd Abzorb Access Group…" at bounding box center [465, 500] width 870 height 28
select select "291"
click at [30, 487] on select "Select 123 REG.co.uk 1Password 3 4Gon AA Jones Electric Ltd Abzorb Access Group…" at bounding box center [465, 500] width 870 height 28
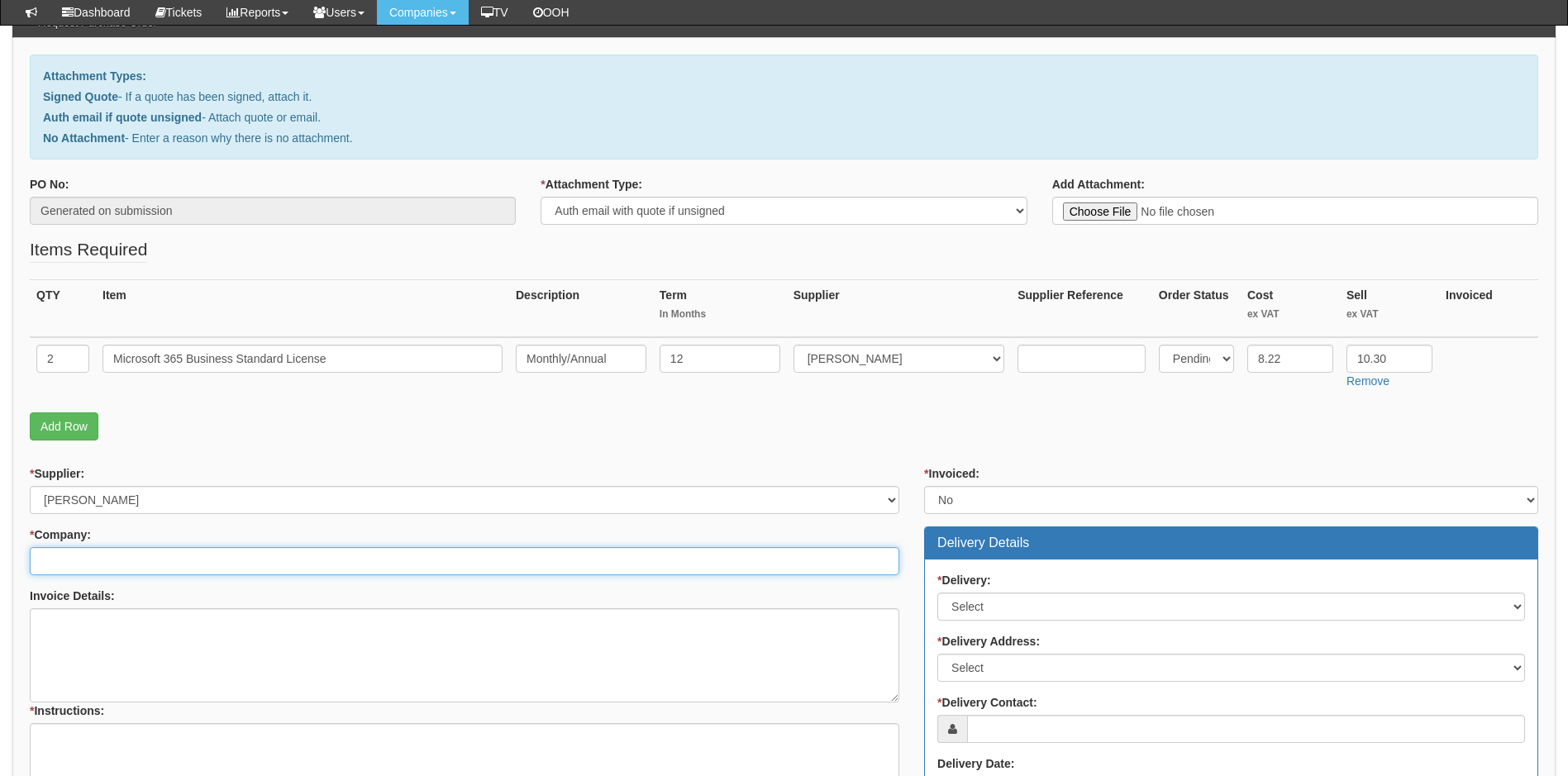
click at [132, 560] on input "* Company:" at bounding box center [465, 561] width 870 height 28
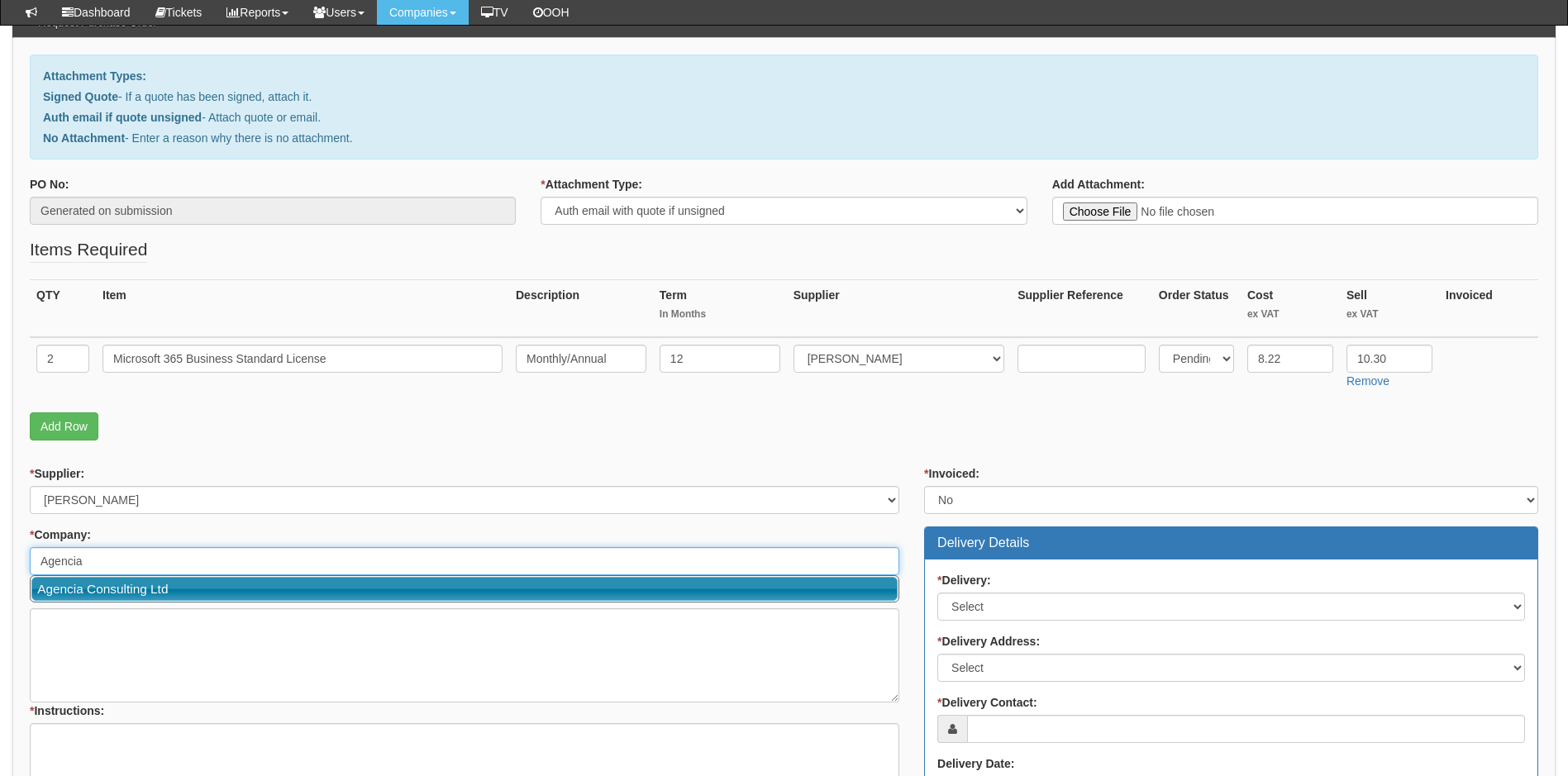
click at [134, 591] on link "Agencia Consulting Ltd" at bounding box center [464, 589] width 866 height 24
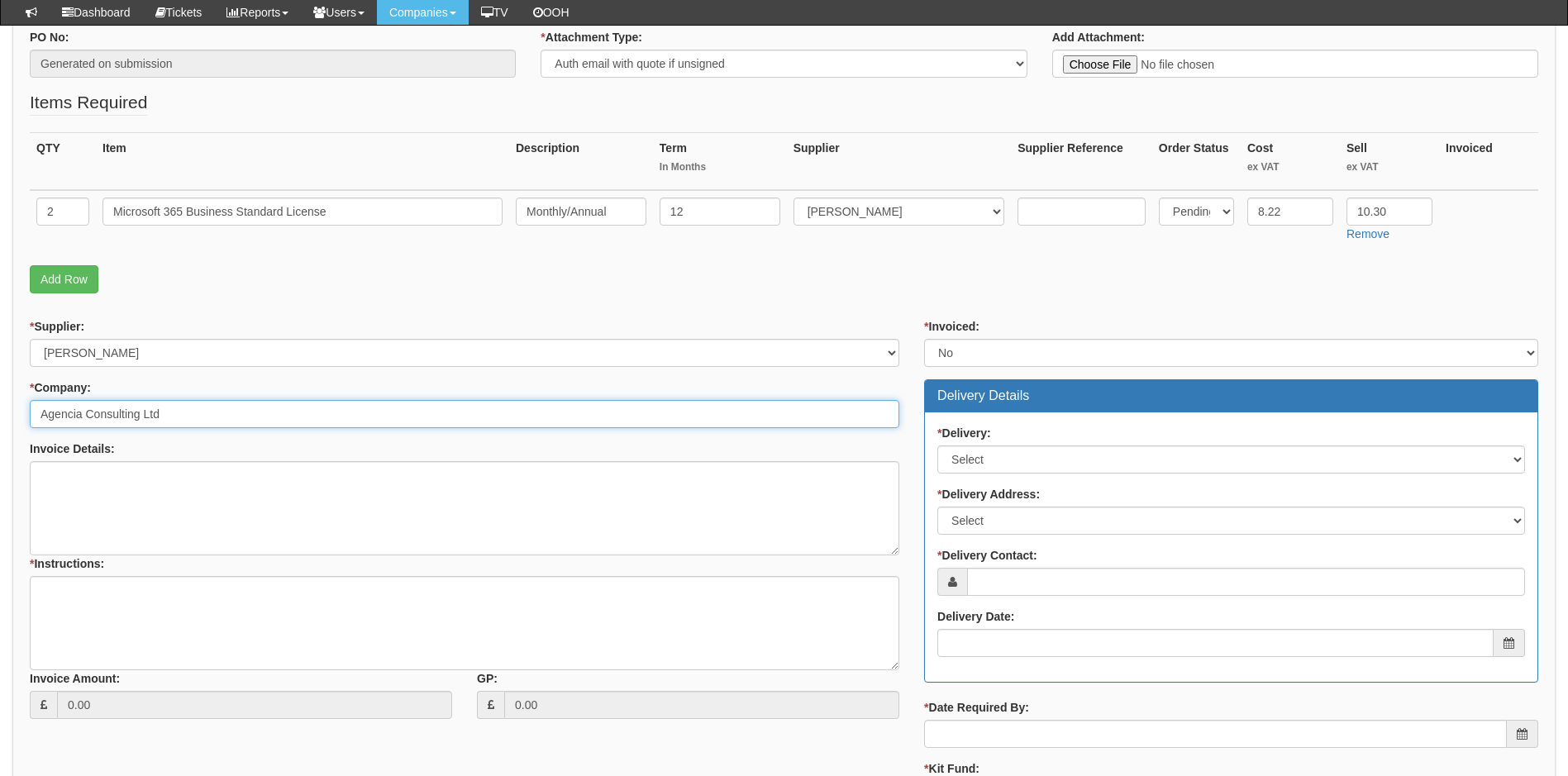
scroll to position [331, 0]
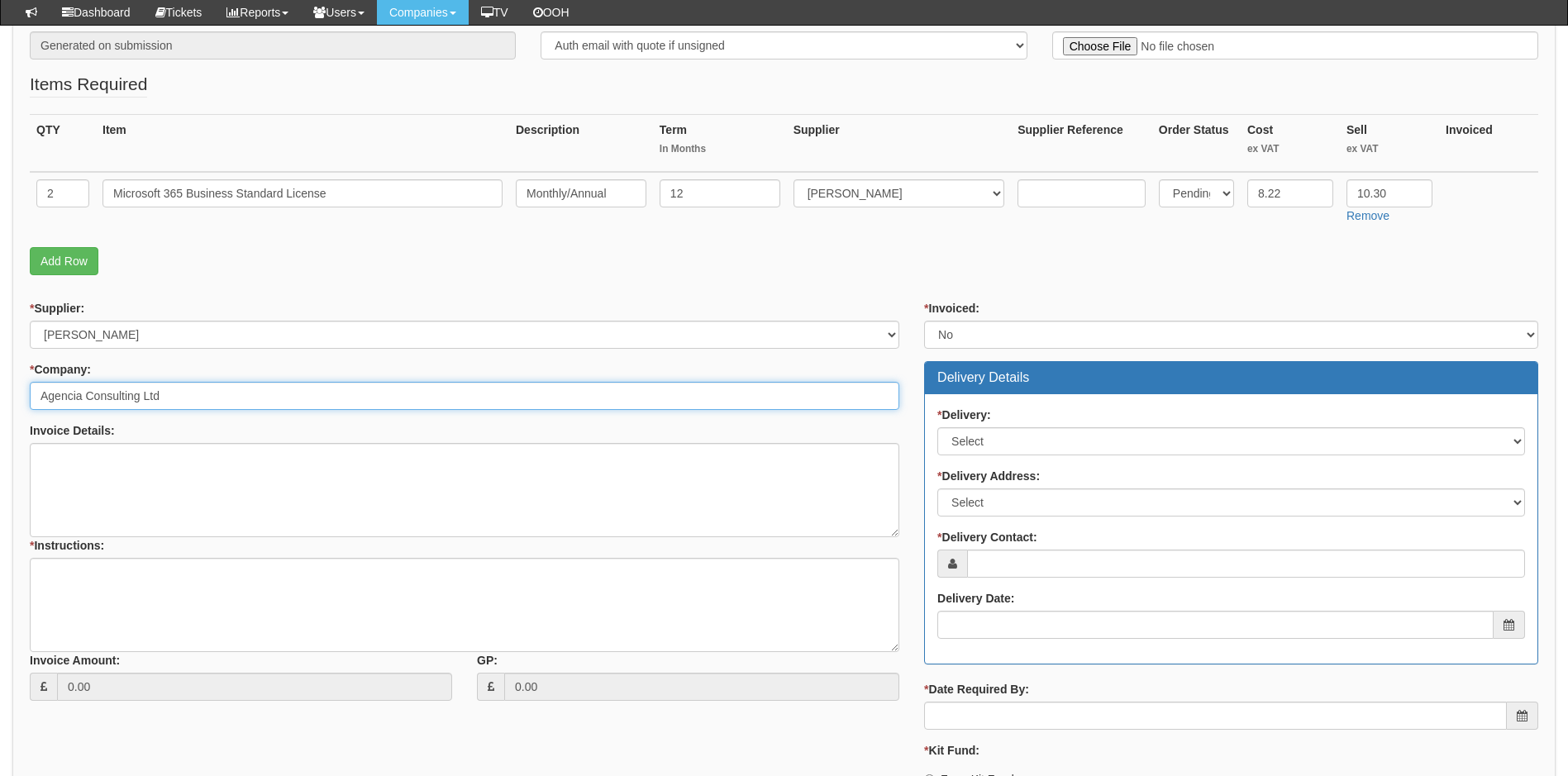
type input "Agencia Consulting Ltd"
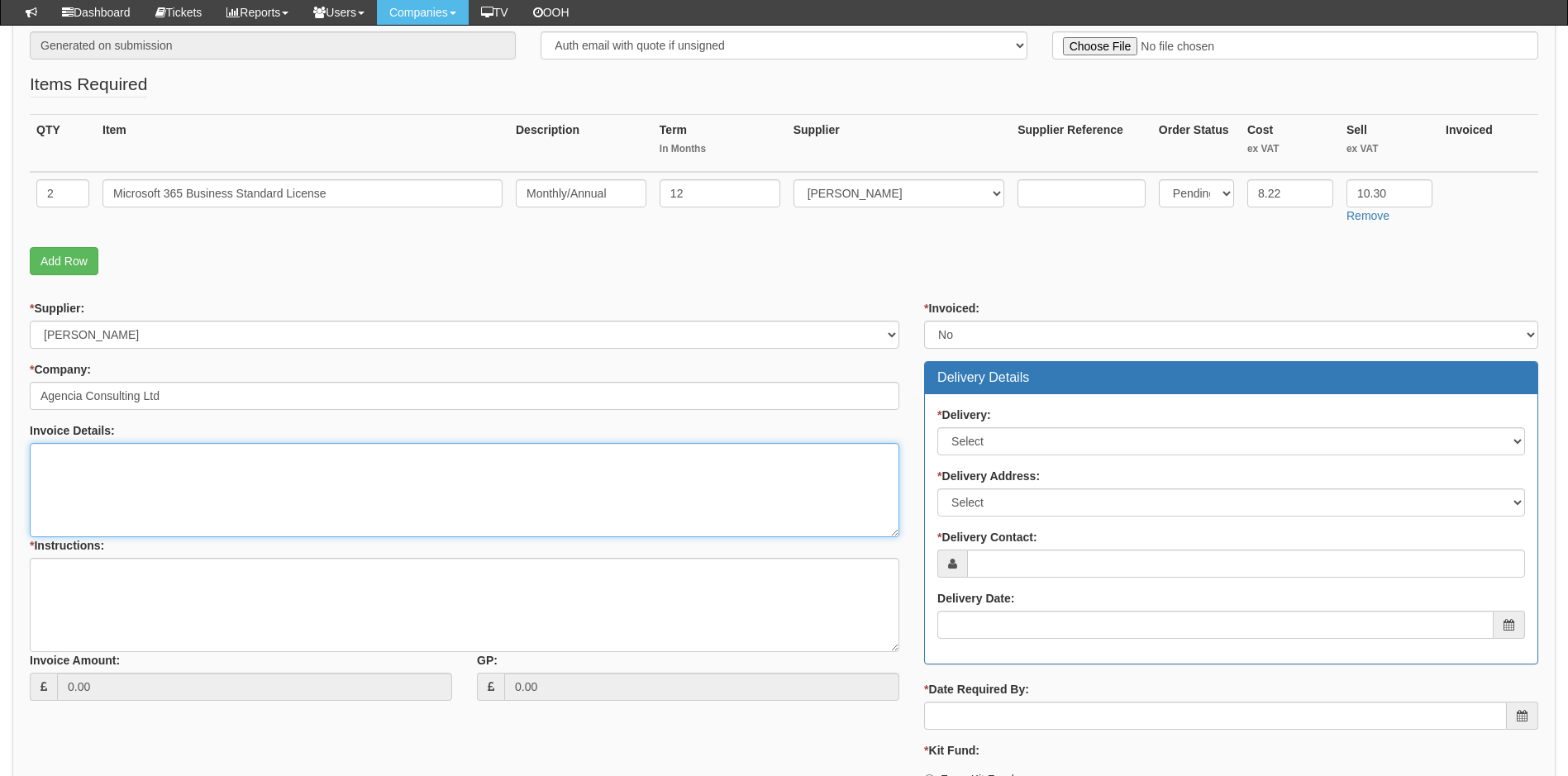
click at [153, 473] on textarea "Invoice Details:" at bounding box center [465, 489] width 870 height 94
type textarea "Renewal of previous agreement for another 12 month period on monthly/annual bil…"
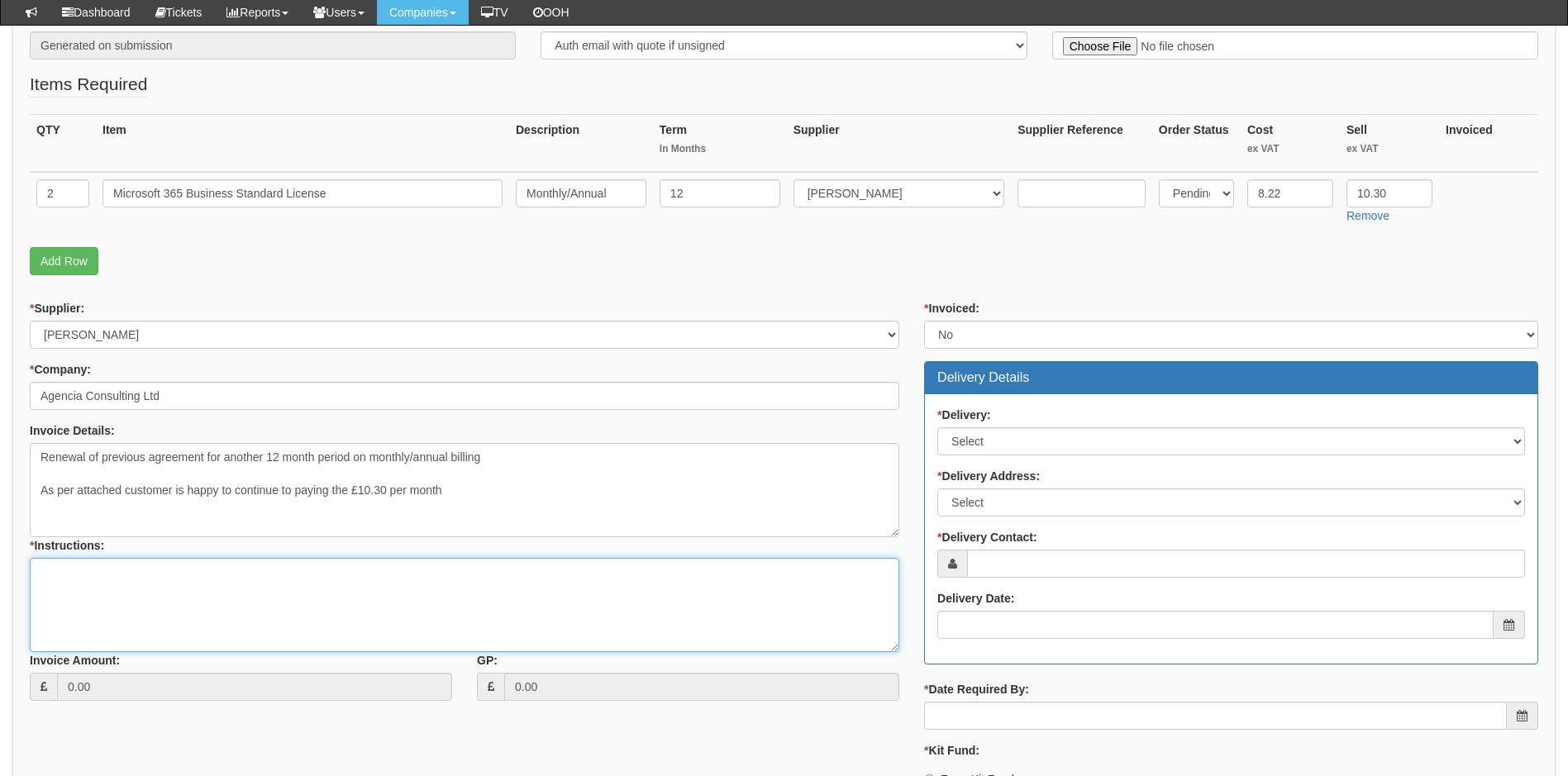
click at [141, 581] on textarea "* Instructions:" at bounding box center [465, 605] width 870 height 94
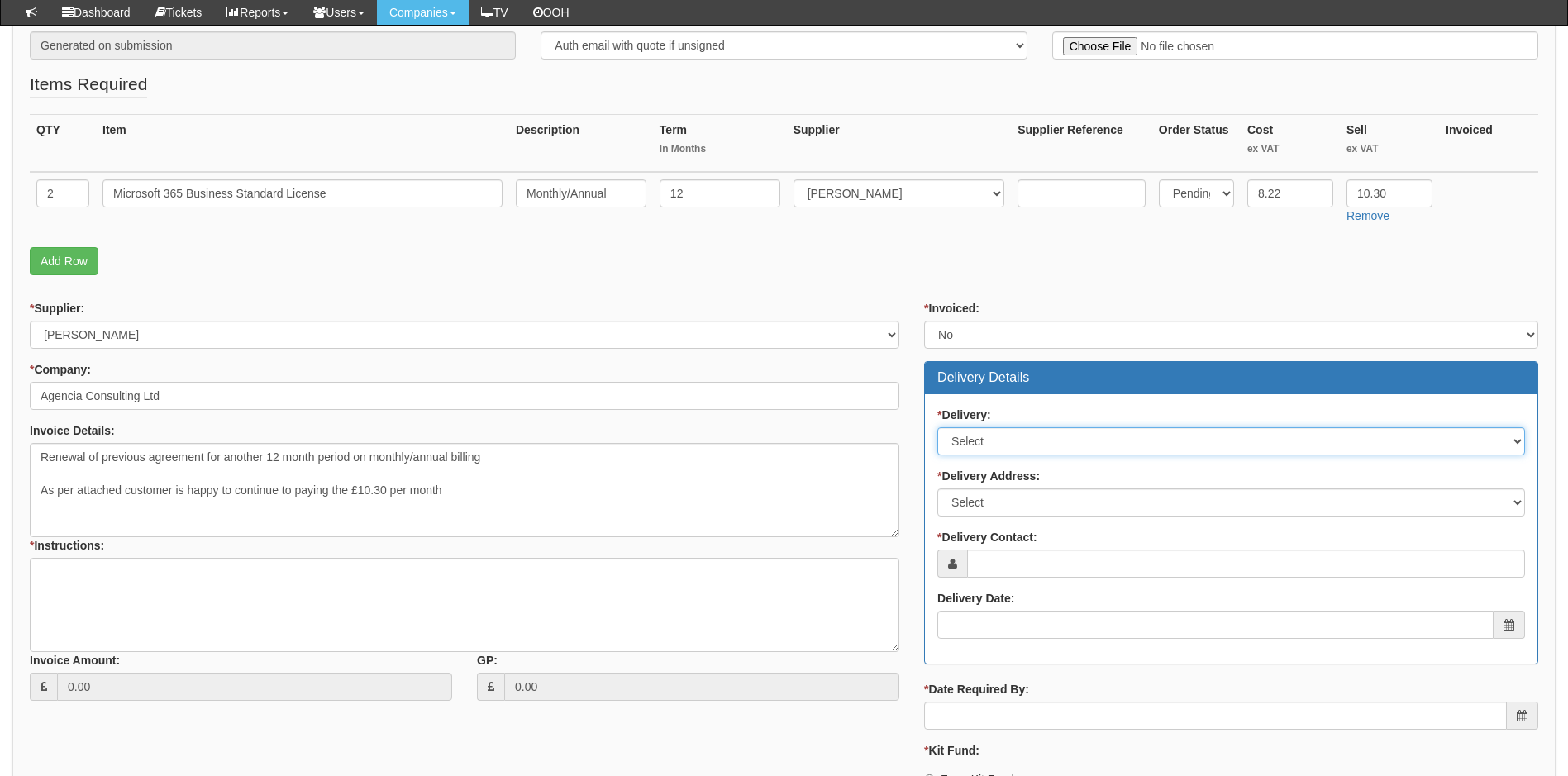
click at [1020, 443] on select "Select No Not Applicable Yes" at bounding box center [1230, 441] width 587 height 28
select select "2"
click at [937, 427] on select "Select No Not Applicable Yes" at bounding box center [1230, 441] width 587 height 28
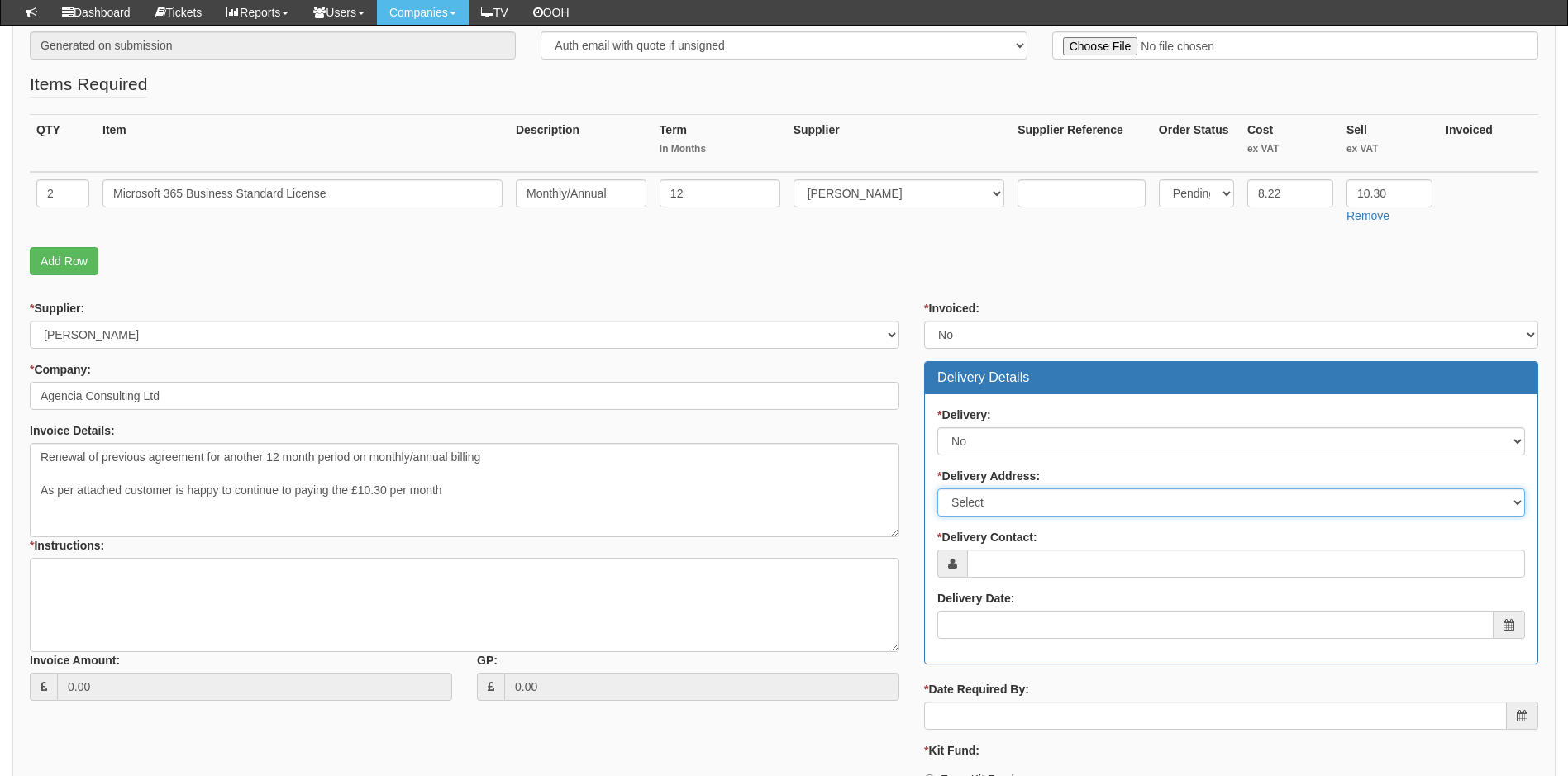
click at [996, 502] on select "Select Not Applicable Main Address - HU13 0EG Other" at bounding box center [1230, 502] width 587 height 28
select select "N/A"
click at [937, 489] on select "Select Not Applicable Main Address - HU13 0EG Other" at bounding box center [1230, 502] width 587 height 28
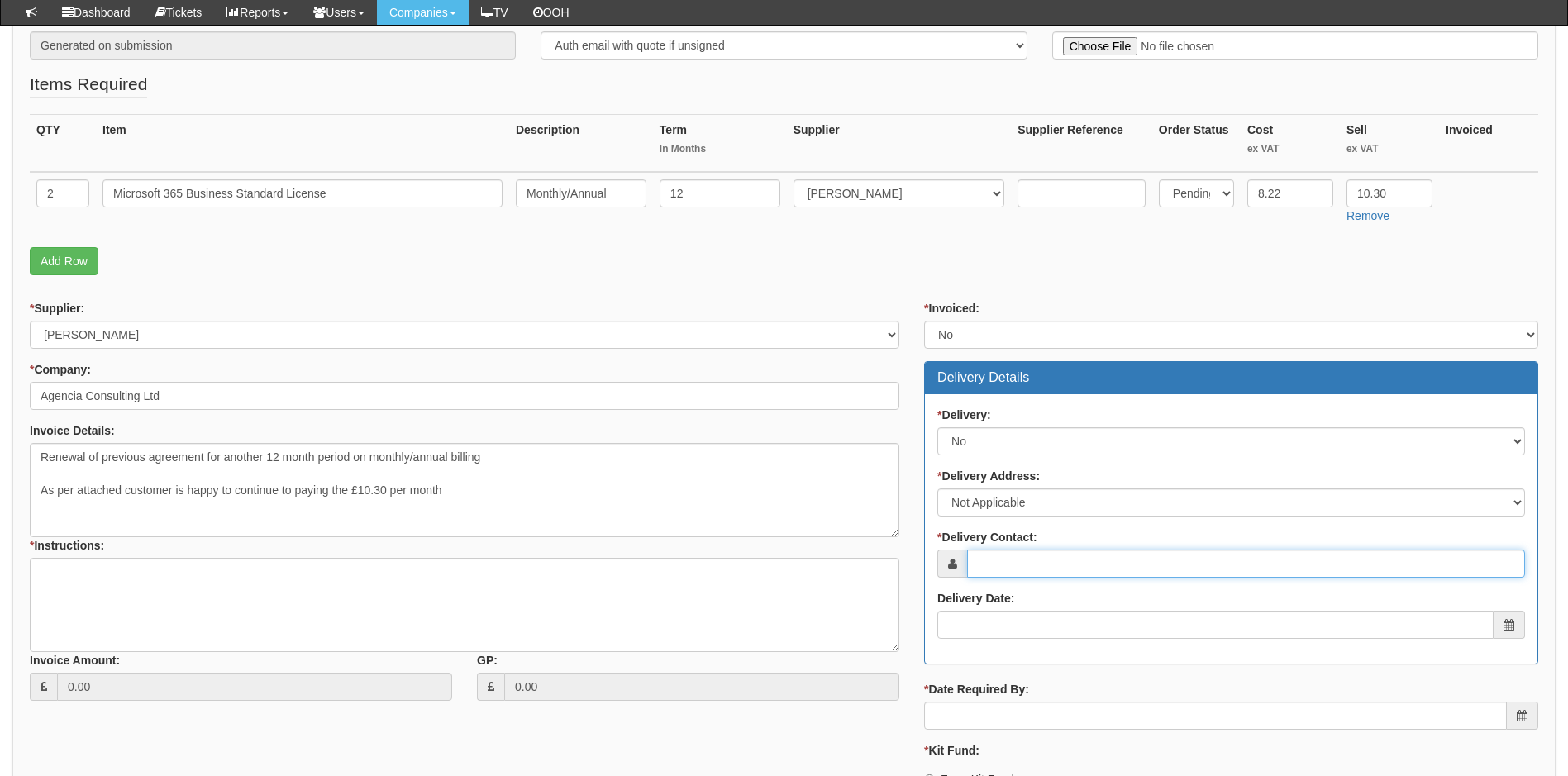
click at [1029, 555] on input "* Delivery Contact:" at bounding box center [1246, 563] width 558 height 28
type input "[PERSON_NAME]"
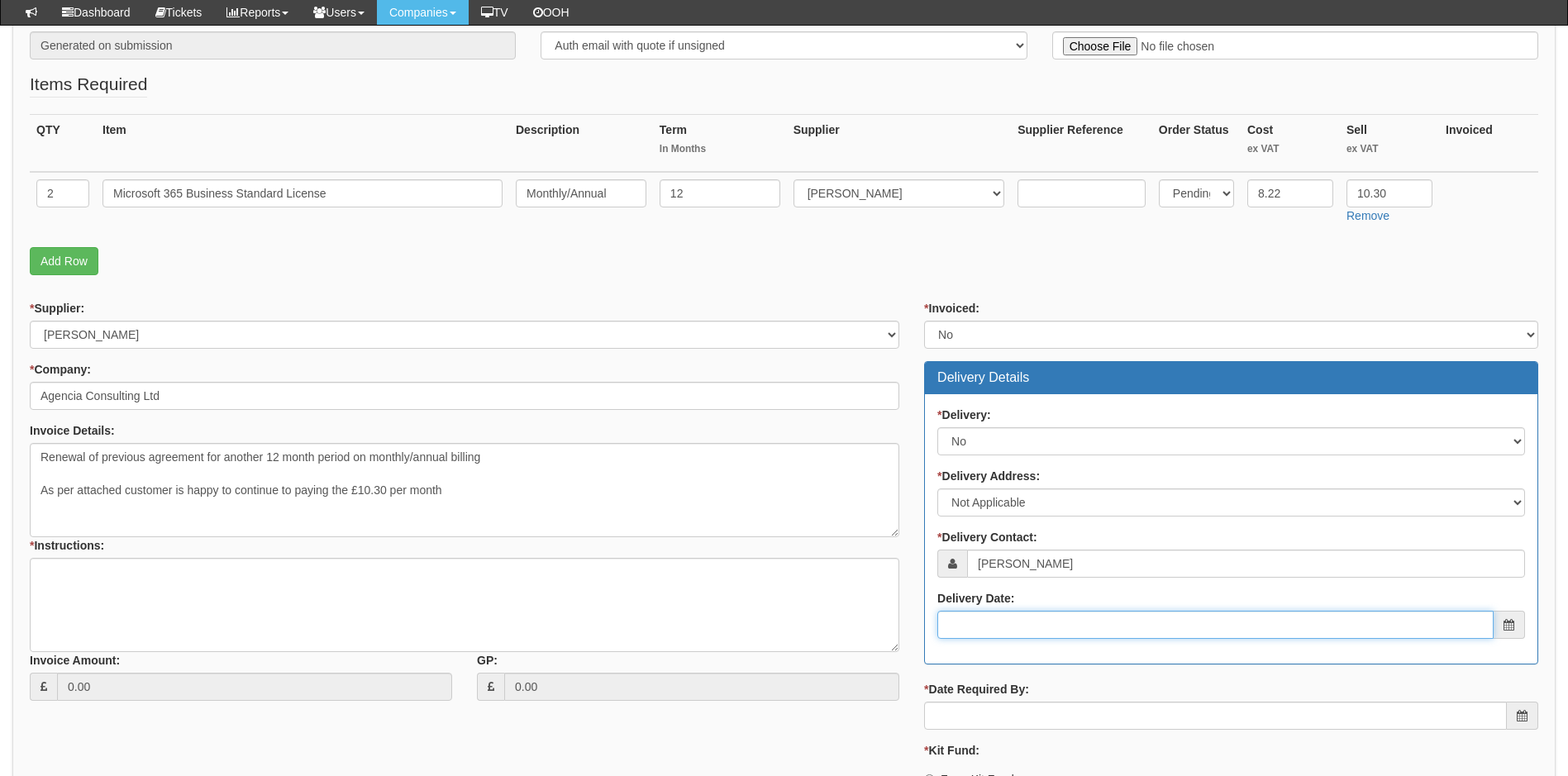
click at [1002, 632] on input "Delivery Date:" at bounding box center [1215, 624] width 556 height 28
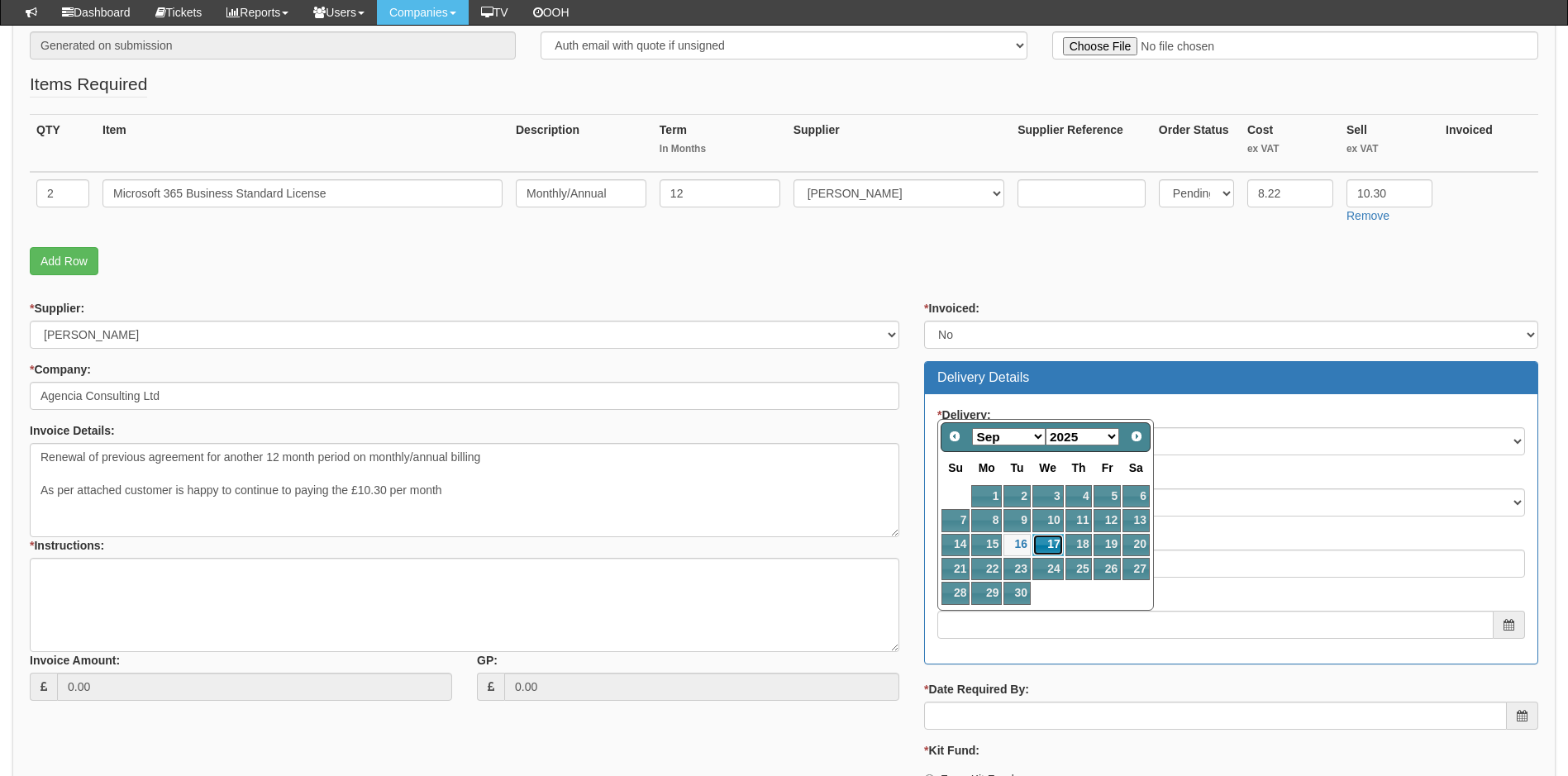
click at [1044, 545] on link "17" at bounding box center [1048, 545] width 31 height 22
type input "2025-09-17"
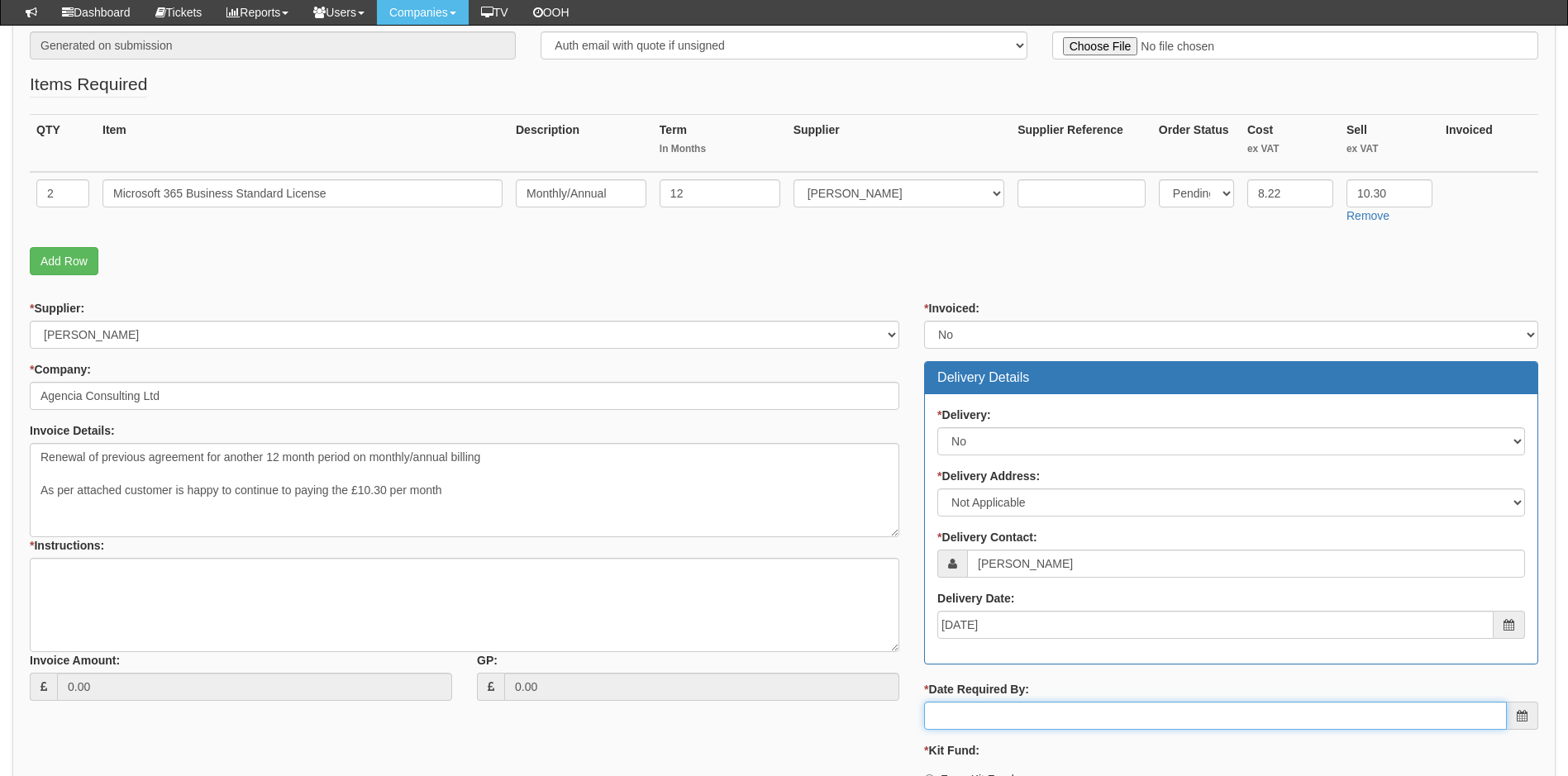
click at [991, 719] on input "* Date Required By:" at bounding box center [1216, 716] width 583 height 28
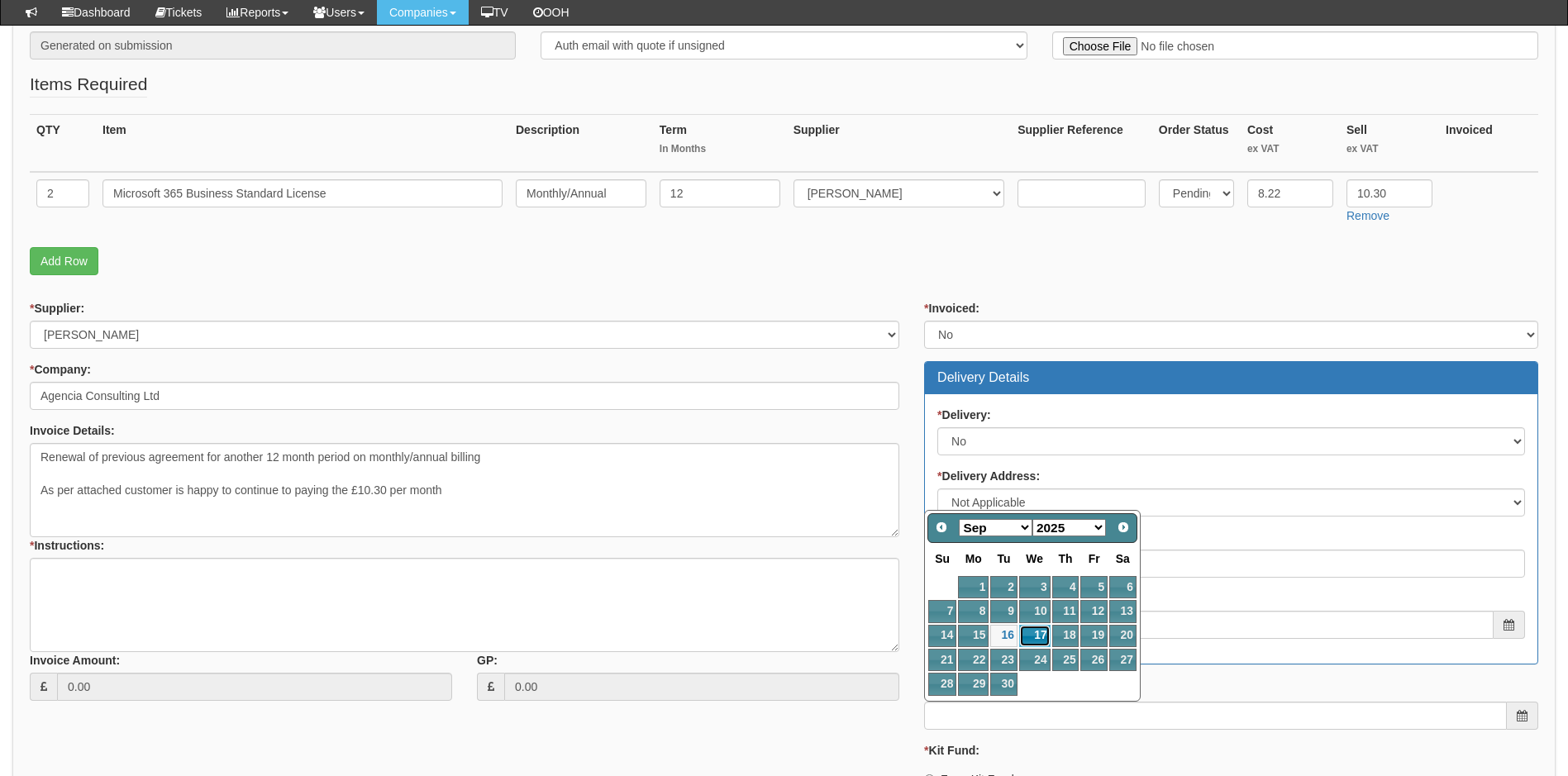
click at [1038, 634] on link "17" at bounding box center [1035, 636] width 31 height 22
type input "2025-09-17"
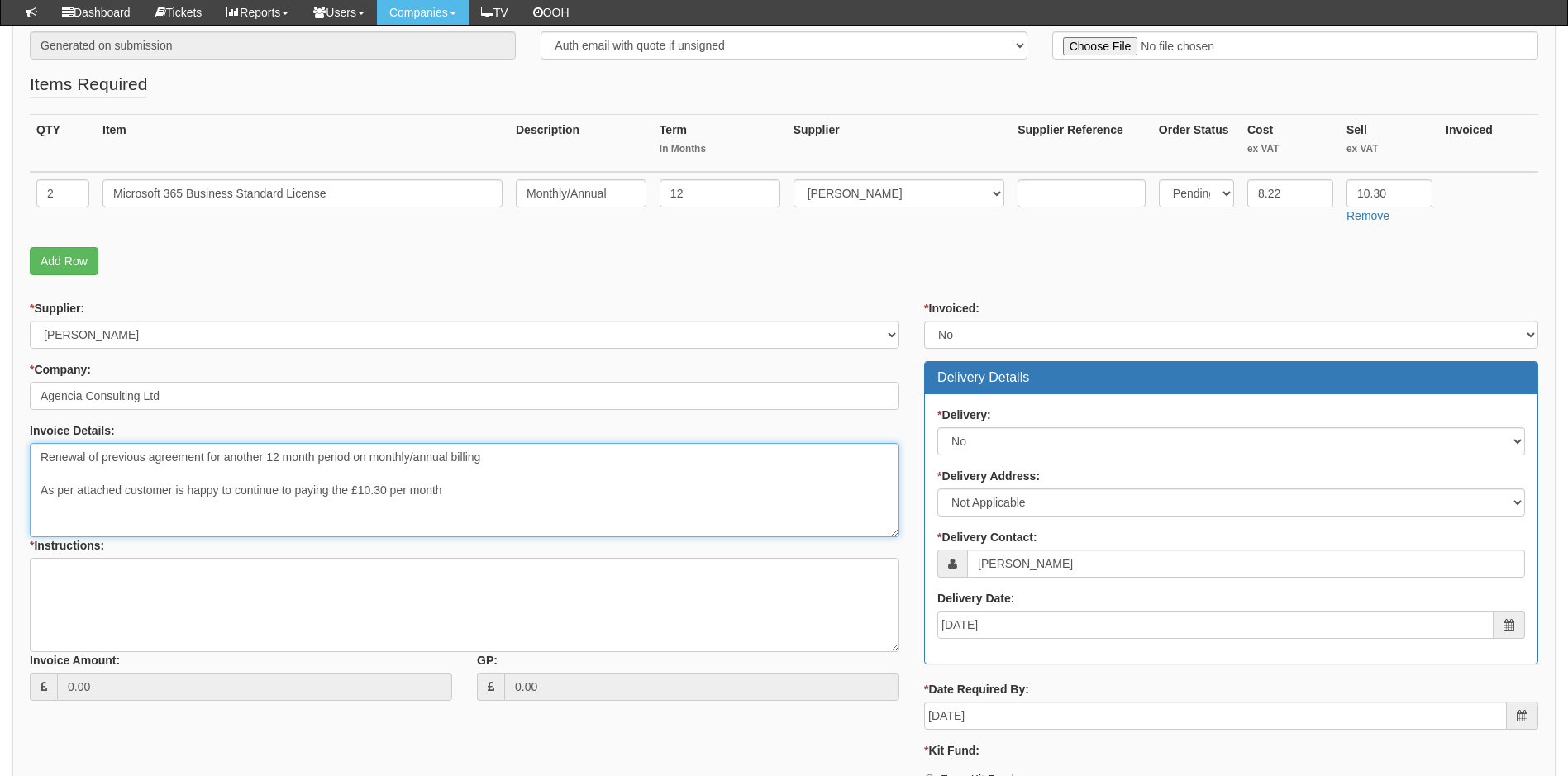
click at [455, 494] on textarea "Renewal of previous agreement for another 12 month period on monthly/annual bil…" at bounding box center [465, 489] width 870 height 94
click at [41, 521] on textarea "Renewal of previous agreement for another 12 month period on monthly/annual bil…" at bounding box center [465, 489] width 870 height 94
drag, startPoint x: 441, startPoint y: 489, endPoint x: 456, endPoint y: 489, distance: 15.0
click at [442, 489] on textarea "Renewal of previous agreement for another 12 month period on monthly/annual bil…" at bounding box center [465, 489] width 870 height 94
click at [146, 524] on textarea "Renewal of previous agreement for another 12 month period on monthly/annual bil…" at bounding box center [465, 489] width 870 height 94
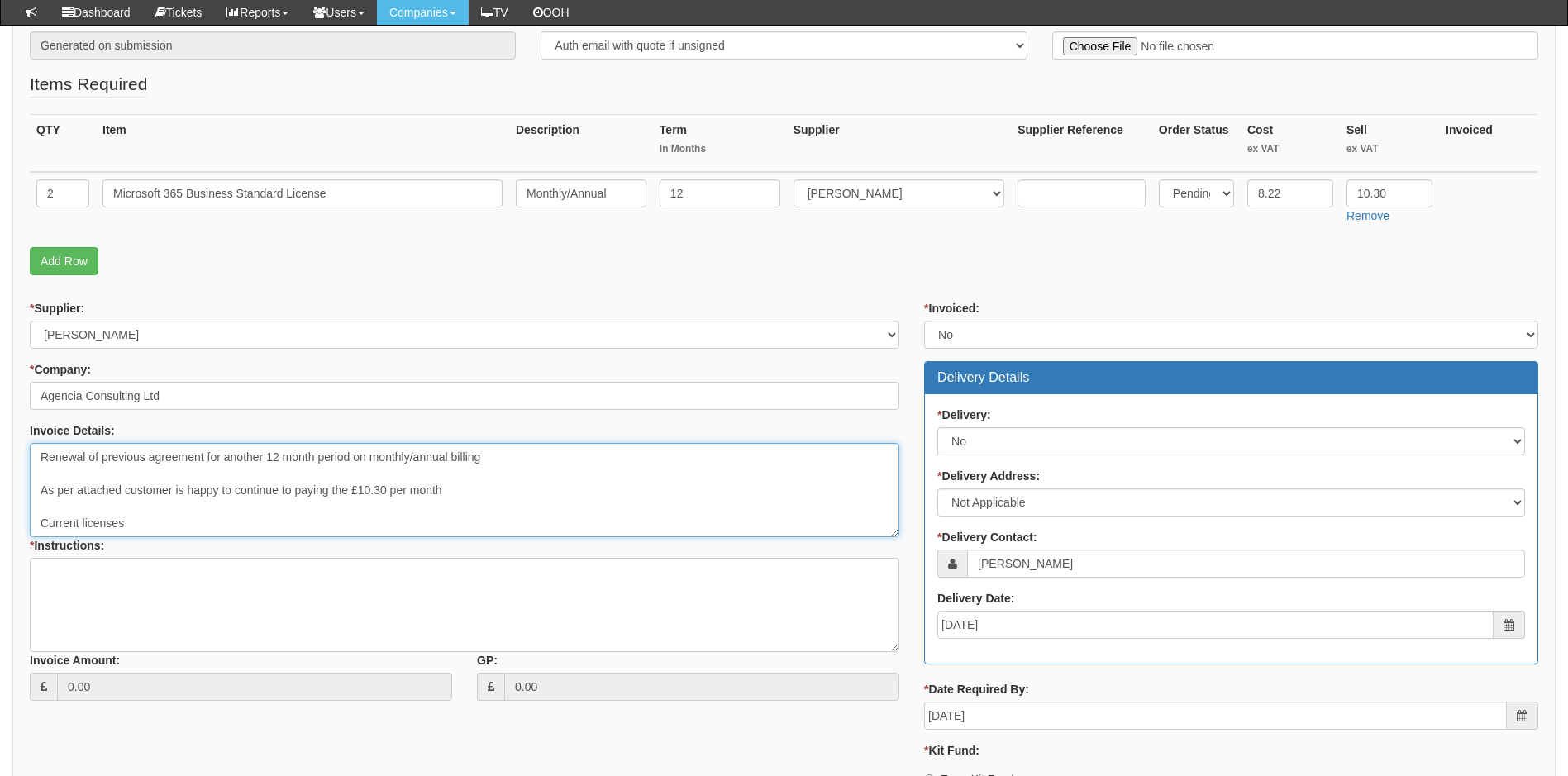
click at [128, 523] on textarea "Renewal of previous agreement for another 12 month period on monthly/annual bil…" at bounding box center [465, 489] width 870 height 94
click at [215, 525] on textarea "Renewal of previous agreement for another 12 month period on monthly/annual bil…" at bounding box center [465, 489] width 870 height 94
drag, startPoint x: 250, startPoint y: 521, endPoint x: 29, endPoint y: 516, distance: 221.1
click at [29, 516] on div "* Supplier: Select 123 REG.co.uk 1Password 3 4Gon AA Jones Electric Ltd Abzorb …" at bounding box center [464, 507] width 894 height 414
type textarea "Renewal of previous agreement for another 12 month period on monthly/annual bil…"
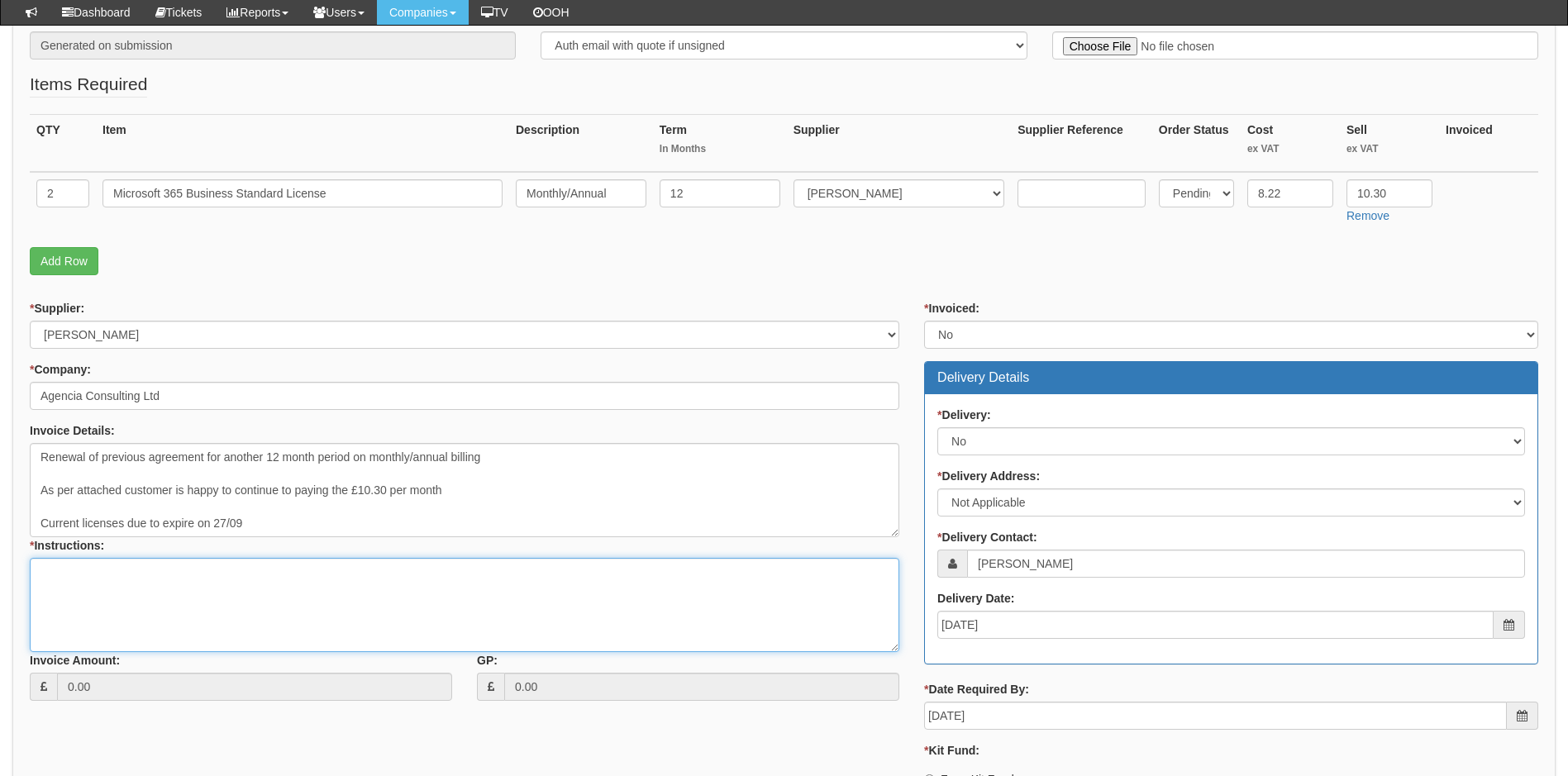
click at [57, 572] on textarea "* Instructions:" at bounding box center [465, 605] width 870 height 94
paste textarea "Current licenses due to expire on 27/09"
type textarea "Current licenses due to expire on 27/09"
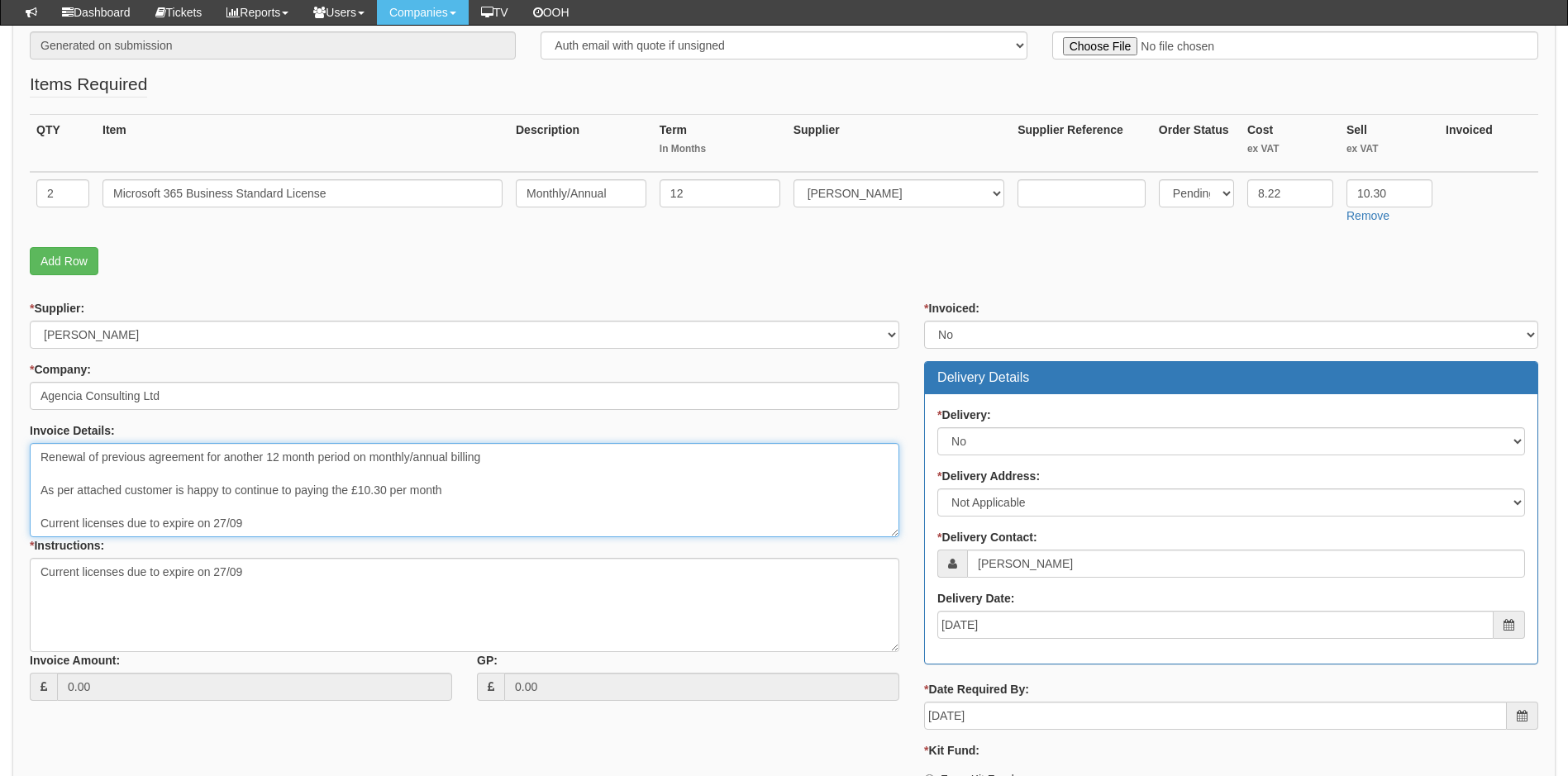
drag, startPoint x: 270, startPoint y: 525, endPoint x: -5, endPoint y: 521, distance: 275.0
click at [0, 521] on html "× Send Email × Add Appointment × Create Ticket × Create Proactive Activity × Ad…" at bounding box center [784, 323] width 1568 height 1309
drag, startPoint x: 491, startPoint y: 454, endPoint x: 29, endPoint y: 456, distance: 462.0
click at [29, 456] on div "* Supplier: Select 123 REG.co.uk 1Password 3 4Gon AA Jones Electric Ltd Abzorb …" at bounding box center [464, 507] width 894 height 414
type textarea "Renewal of previous agreement for another 12 month period on monthly/annual bil…"
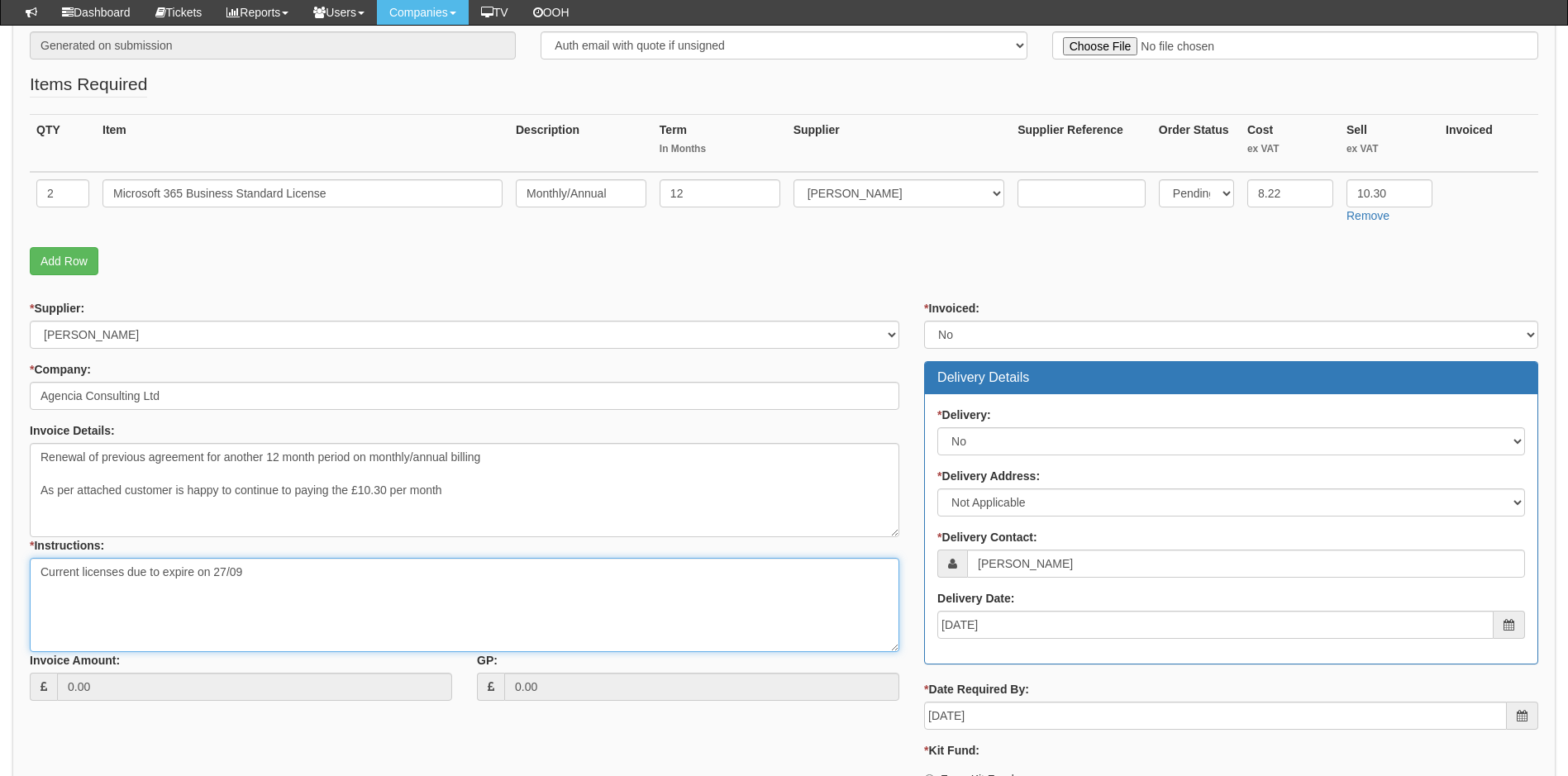
click at [321, 582] on textarea "Current licenses due to expire on 27/09" at bounding box center [465, 605] width 870 height 94
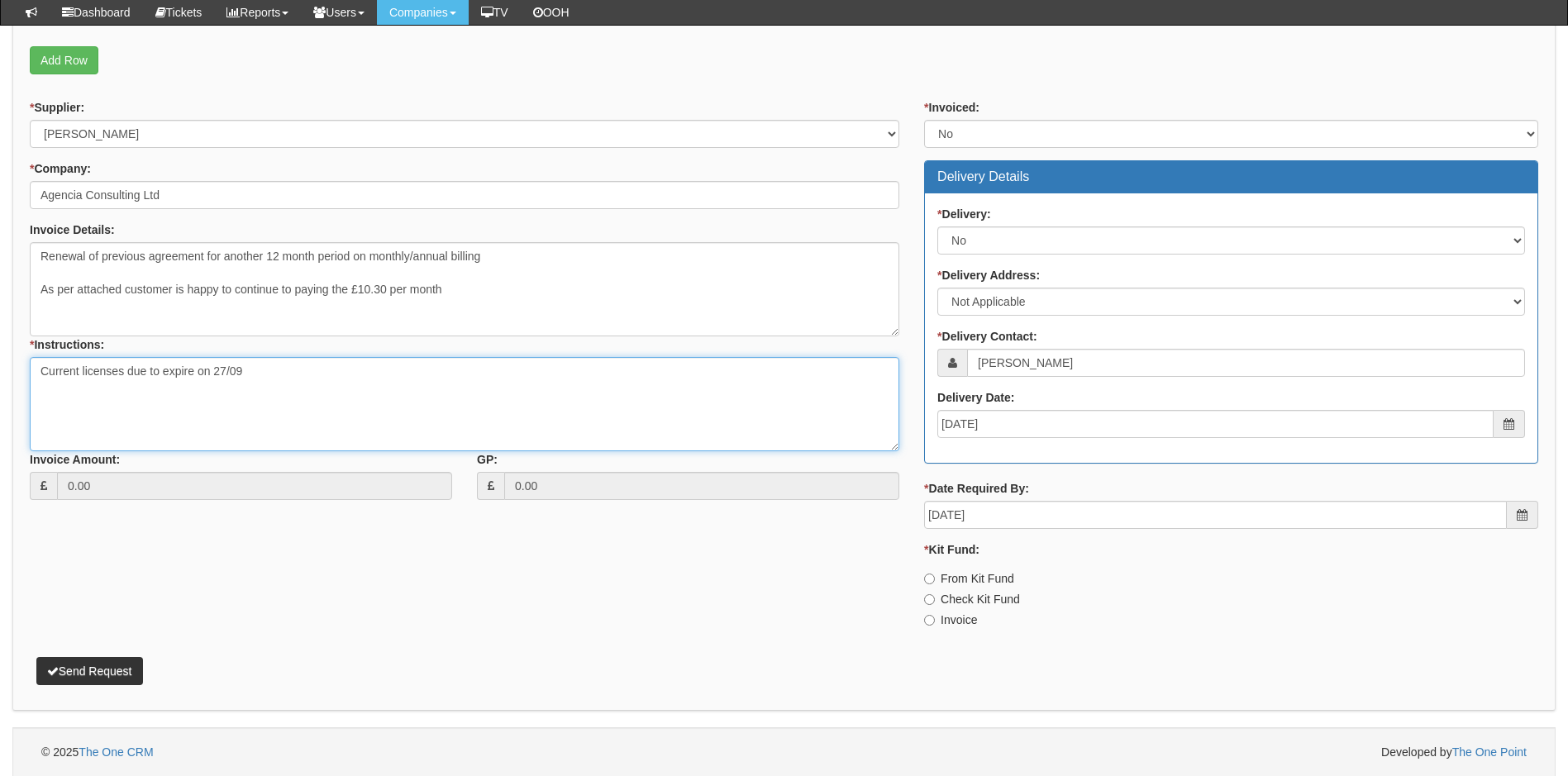
scroll to position [532, 0]
click at [929, 620] on input "Invoice" at bounding box center [929, 620] width 11 height 11
radio input "true"
click at [91, 665] on button "Send Request" at bounding box center [89, 670] width 107 height 28
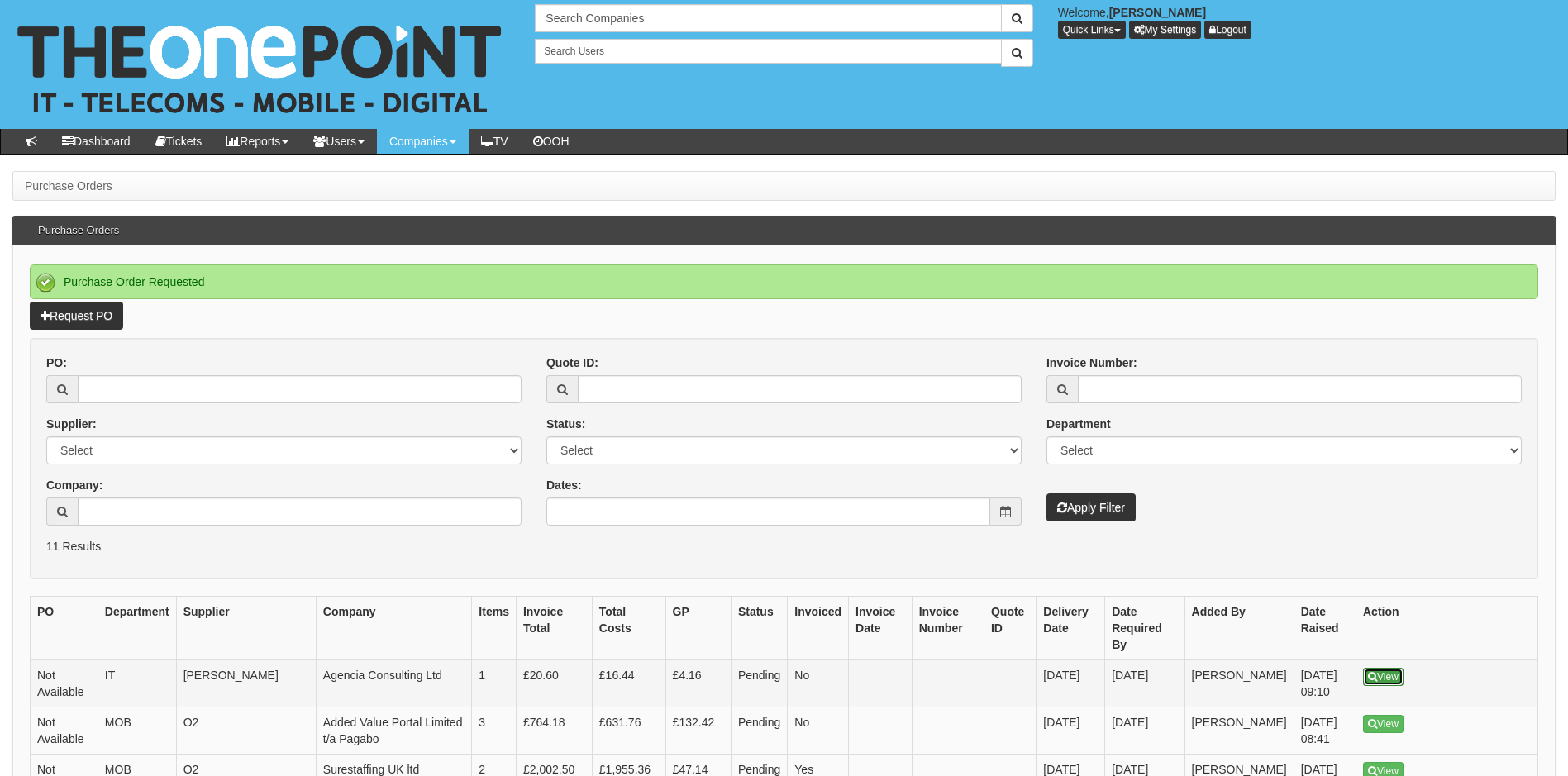
click at [1385, 668] on link "View" at bounding box center [1384, 677] width 41 height 18
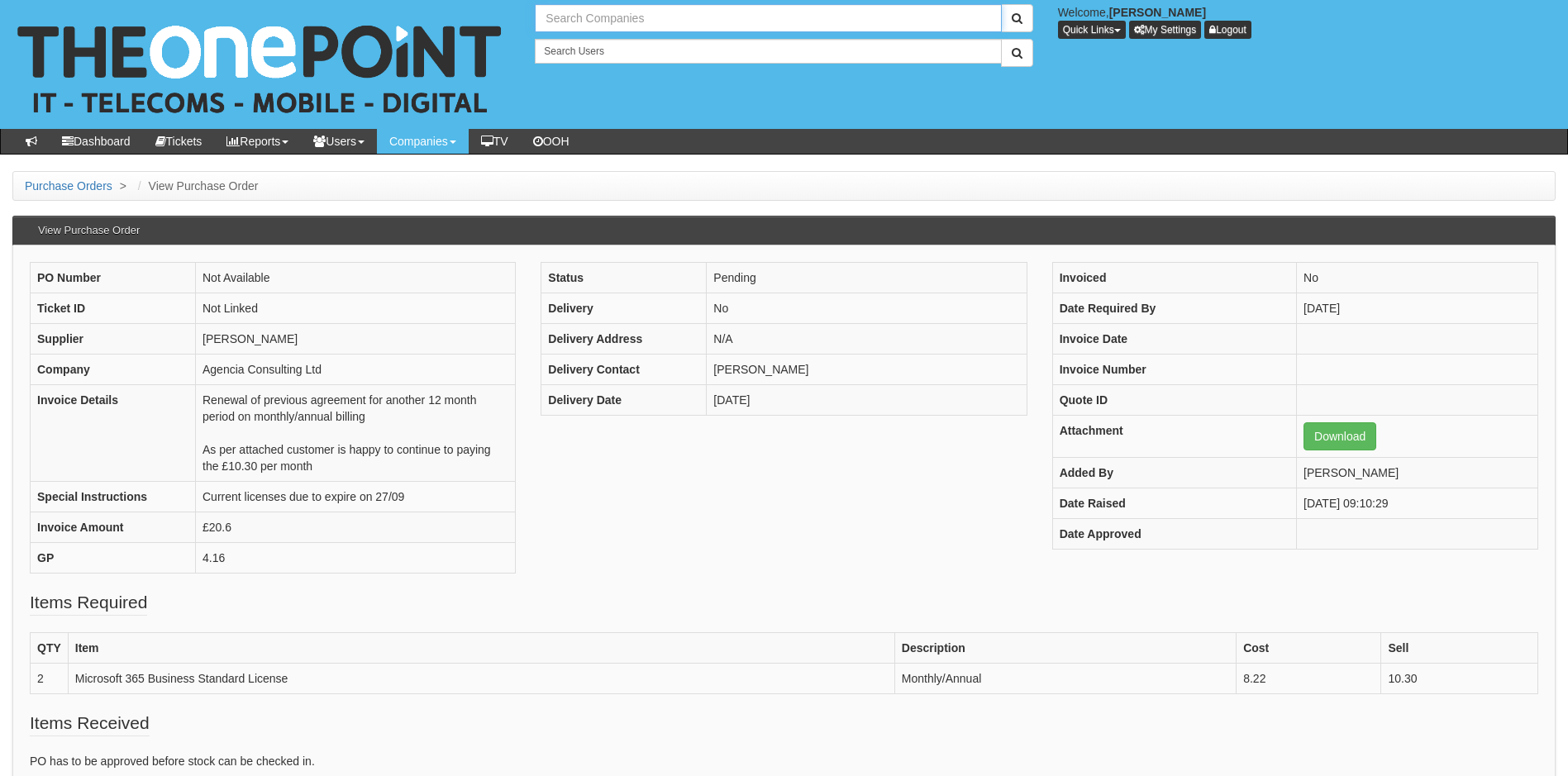
click at [642, 13] on input "text" at bounding box center [768, 17] width 466 height 28
click at [622, 45] on link "The No Way Trust Limited" at bounding box center [768, 46] width 463 height 24
type input "The No Way Trust Limited"
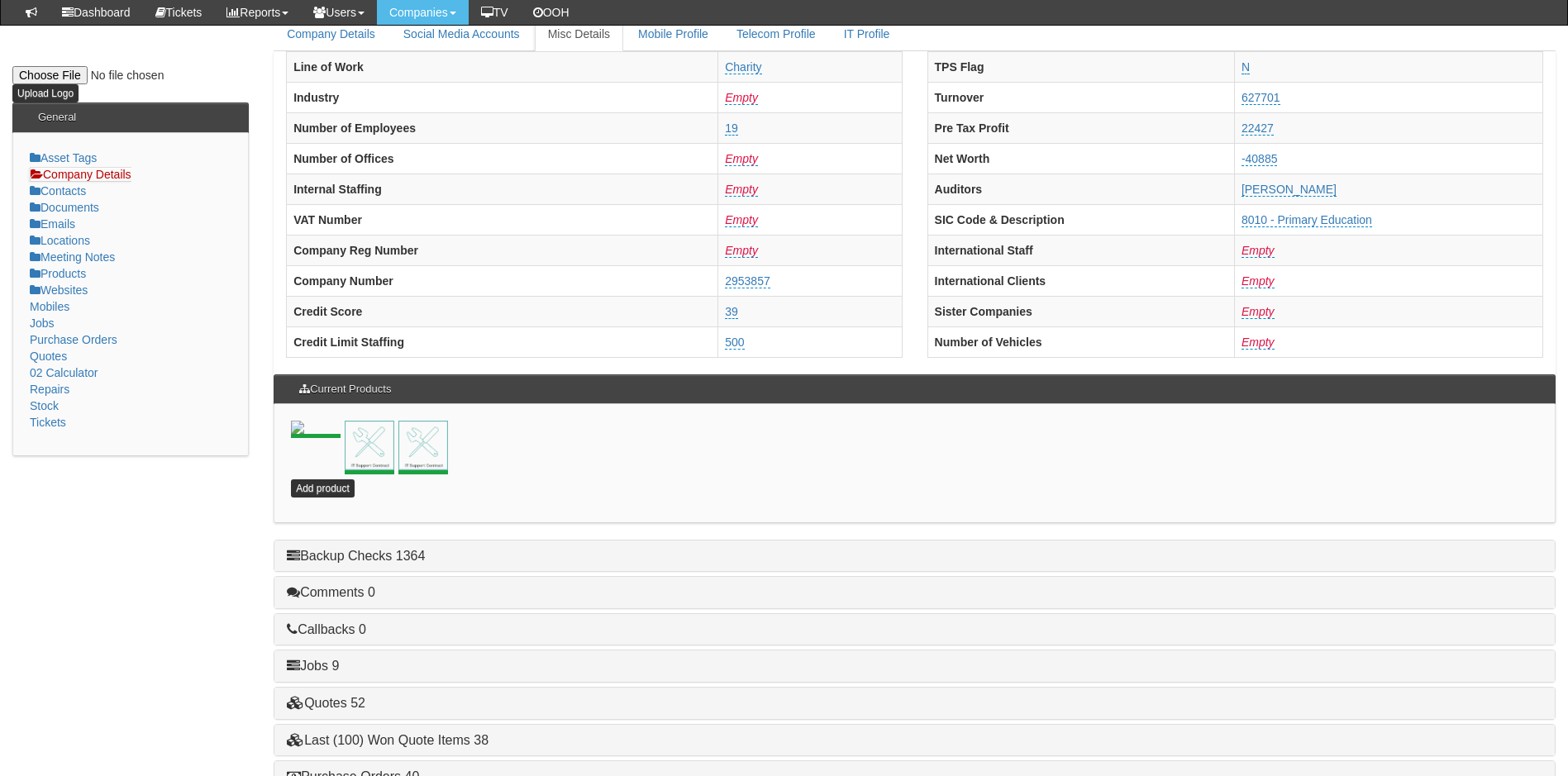
scroll to position [355, 0]
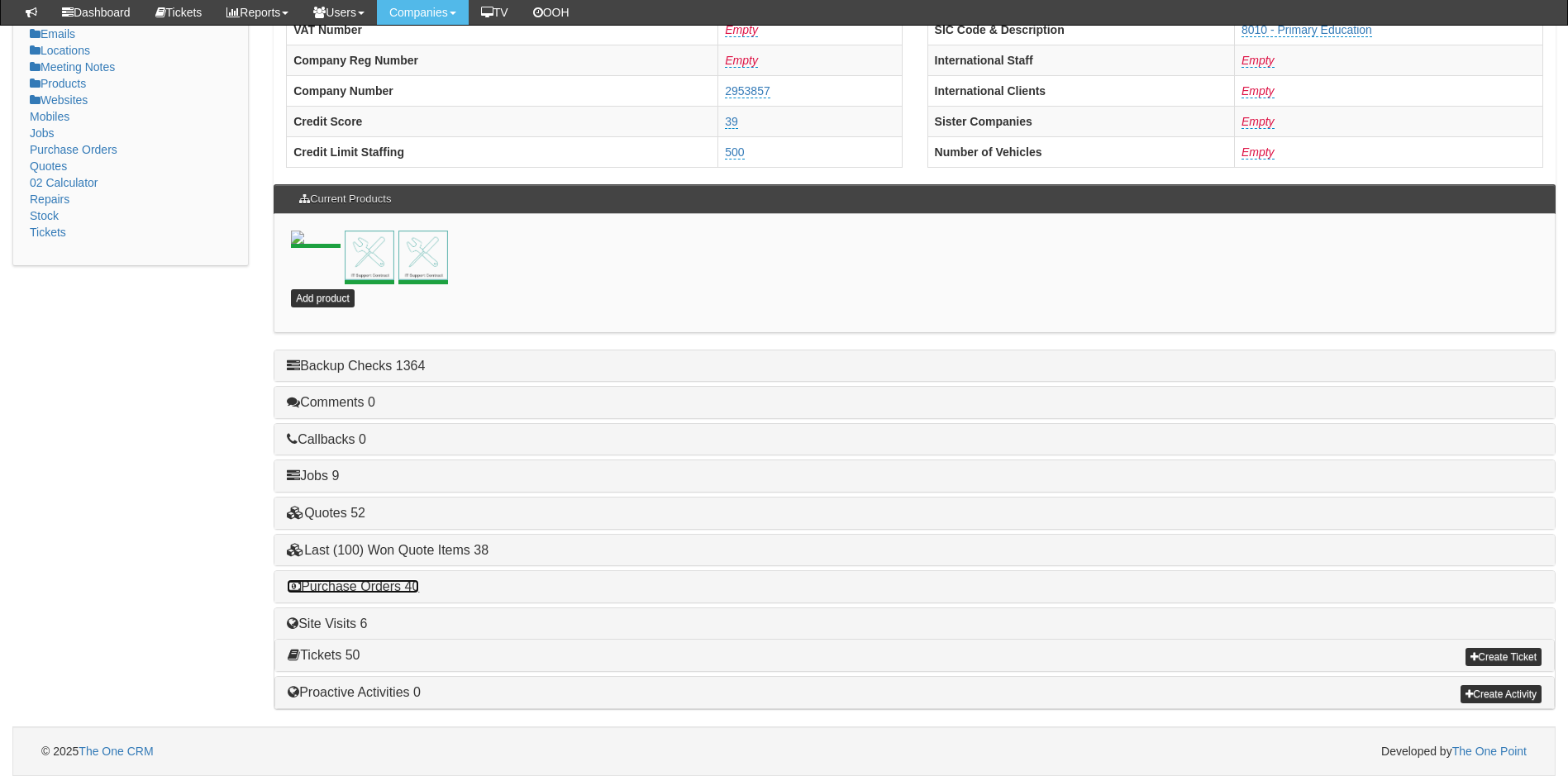
click at [347, 586] on link "Purchase Orders 40" at bounding box center [352, 587] width 132 height 14
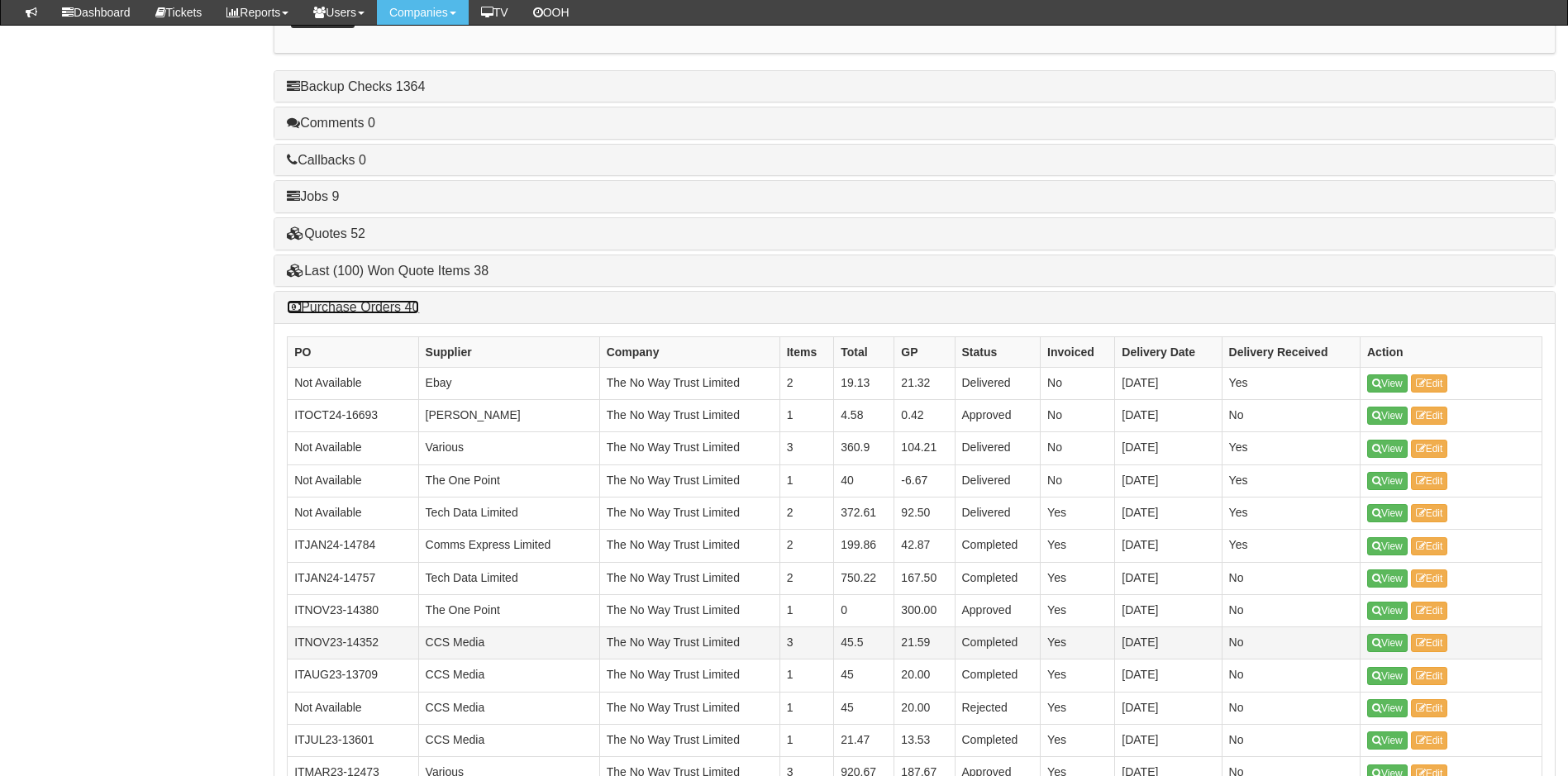
scroll to position [687, 0]
